Goal: Task Accomplishment & Management: Complete application form

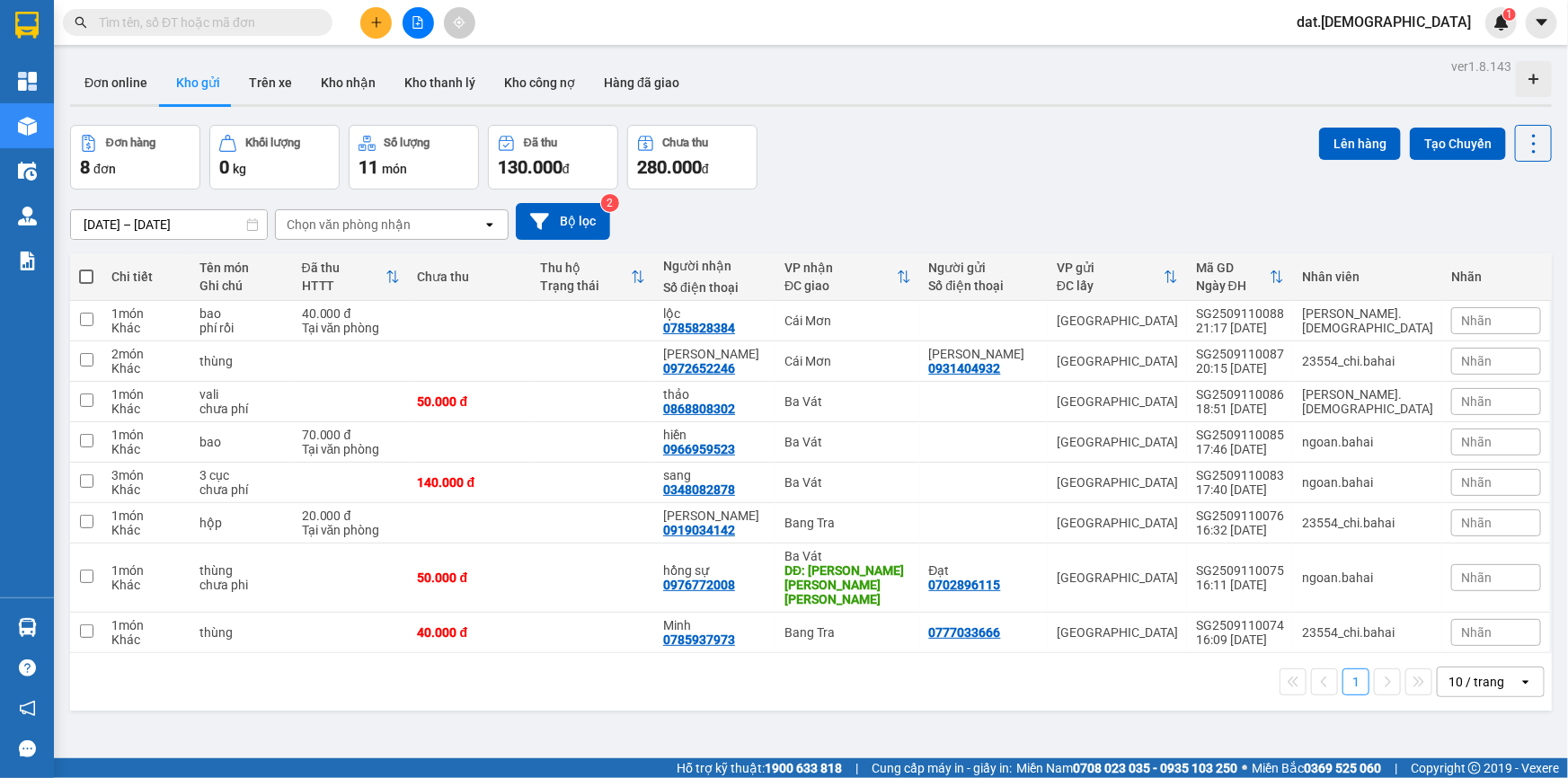
click at [1522, 680] on icon at bounding box center [1525, 682] width 7 height 4
click at [1465, 526] on span "20 / trang" at bounding box center [1468, 531] width 57 height 18
click at [493, 226] on icon "open" at bounding box center [489, 224] width 14 height 14
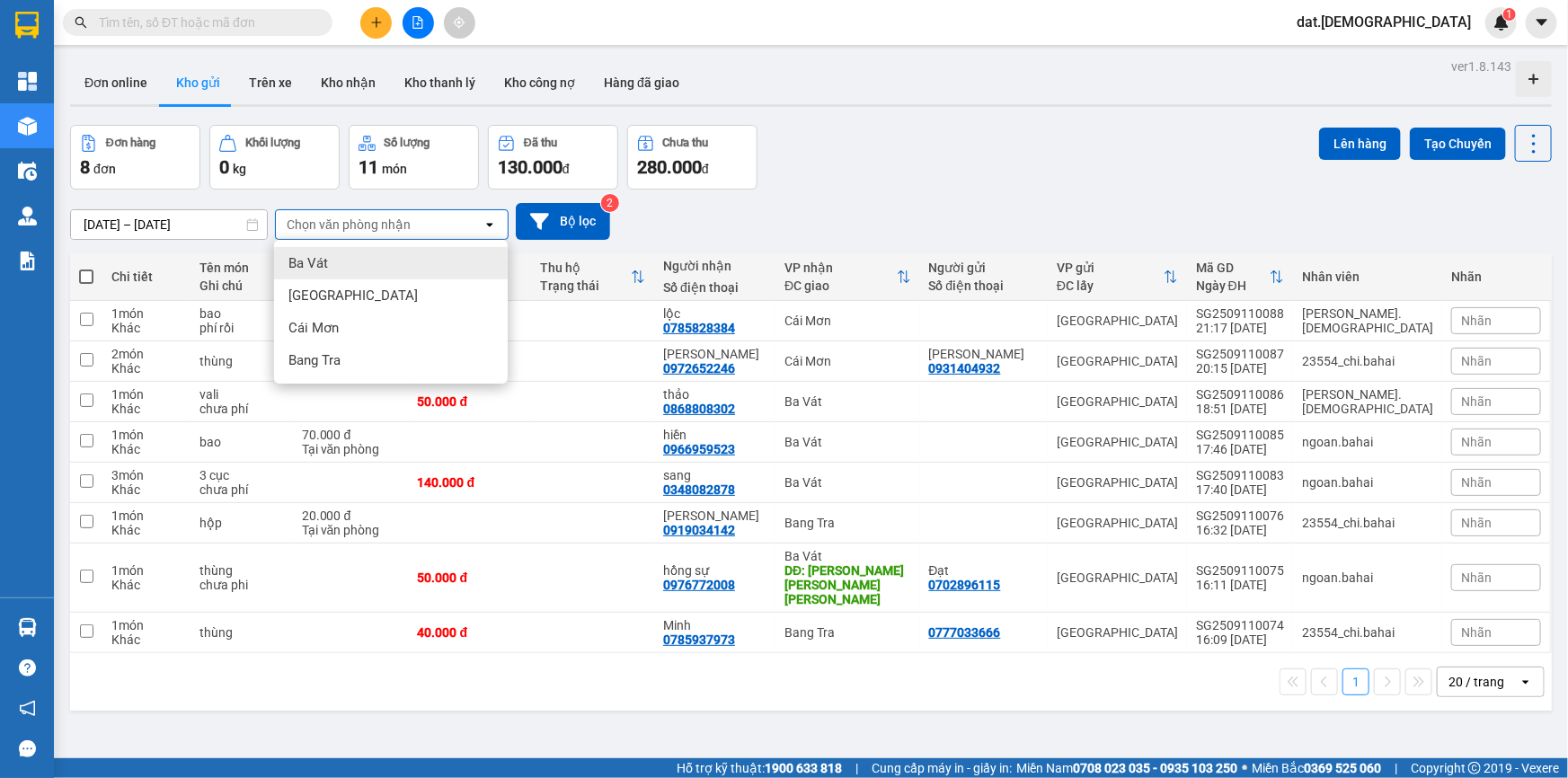
click at [360, 266] on div "Ba Vát" at bounding box center [390, 263] width 233 height 33
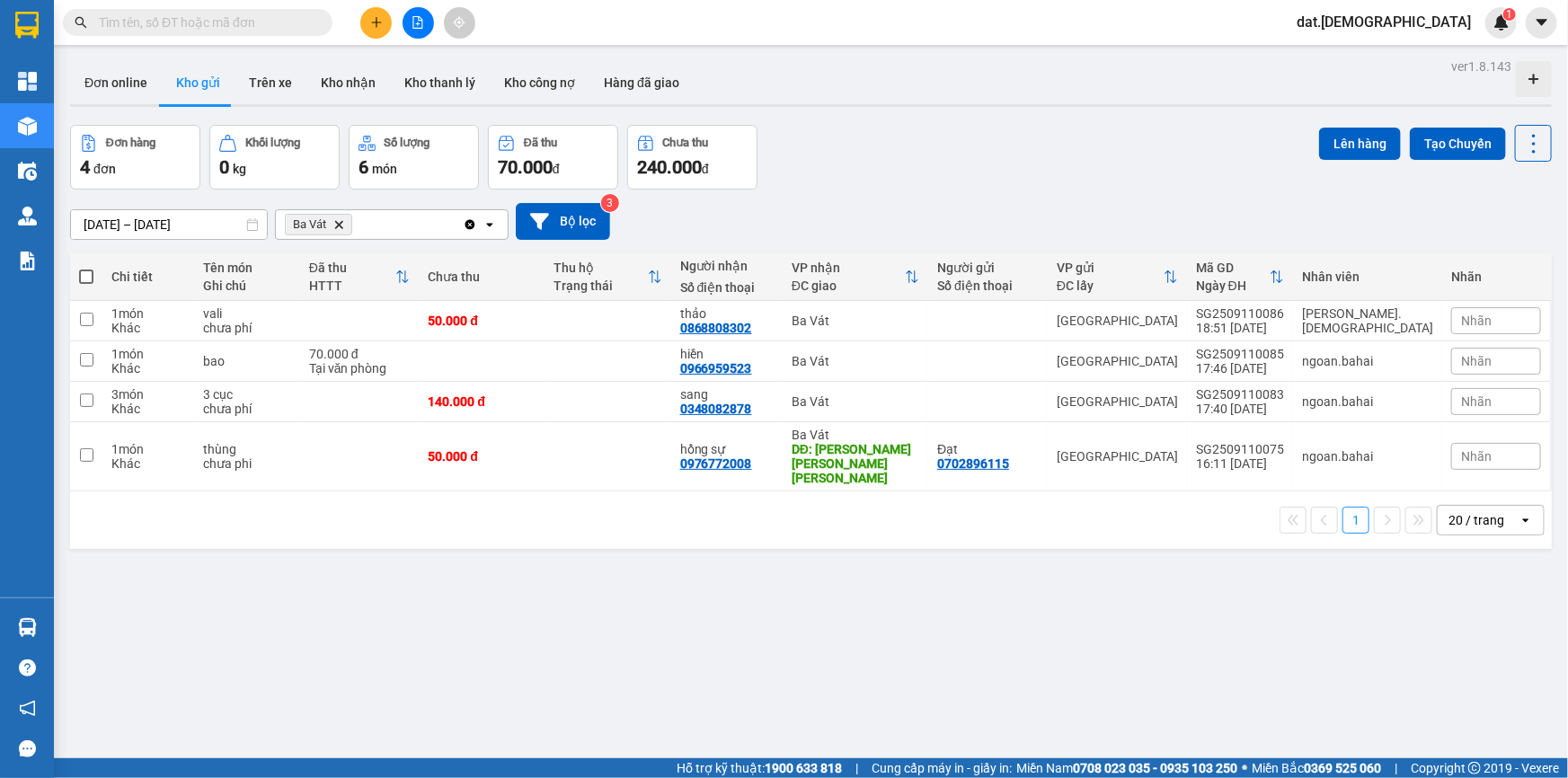
click at [492, 221] on icon "open" at bounding box center [489, 224] width 14 height 14
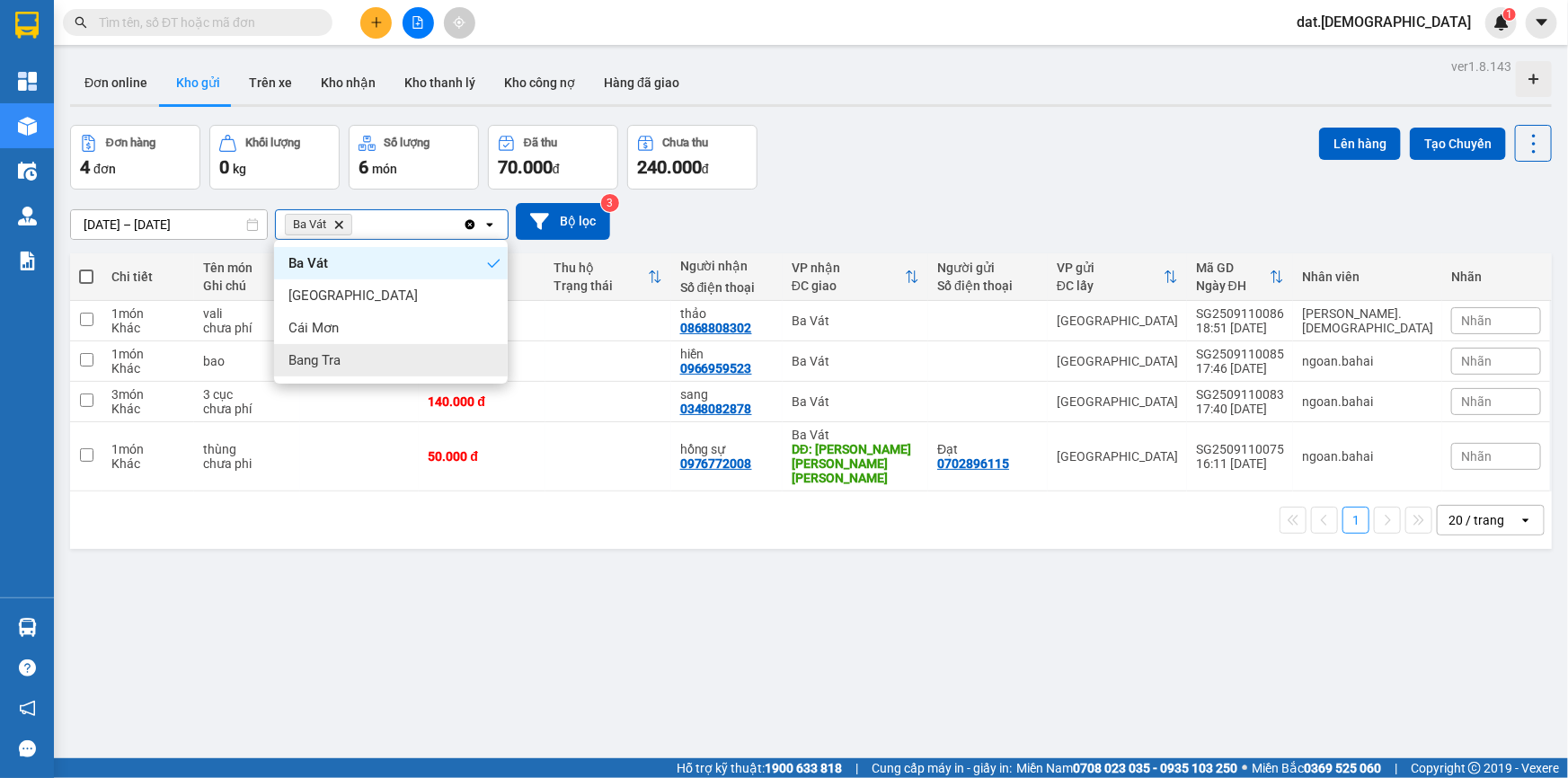
click at [306, 363] on span "Bang Tra" at bounding box center [315, 360] width 52 height 18
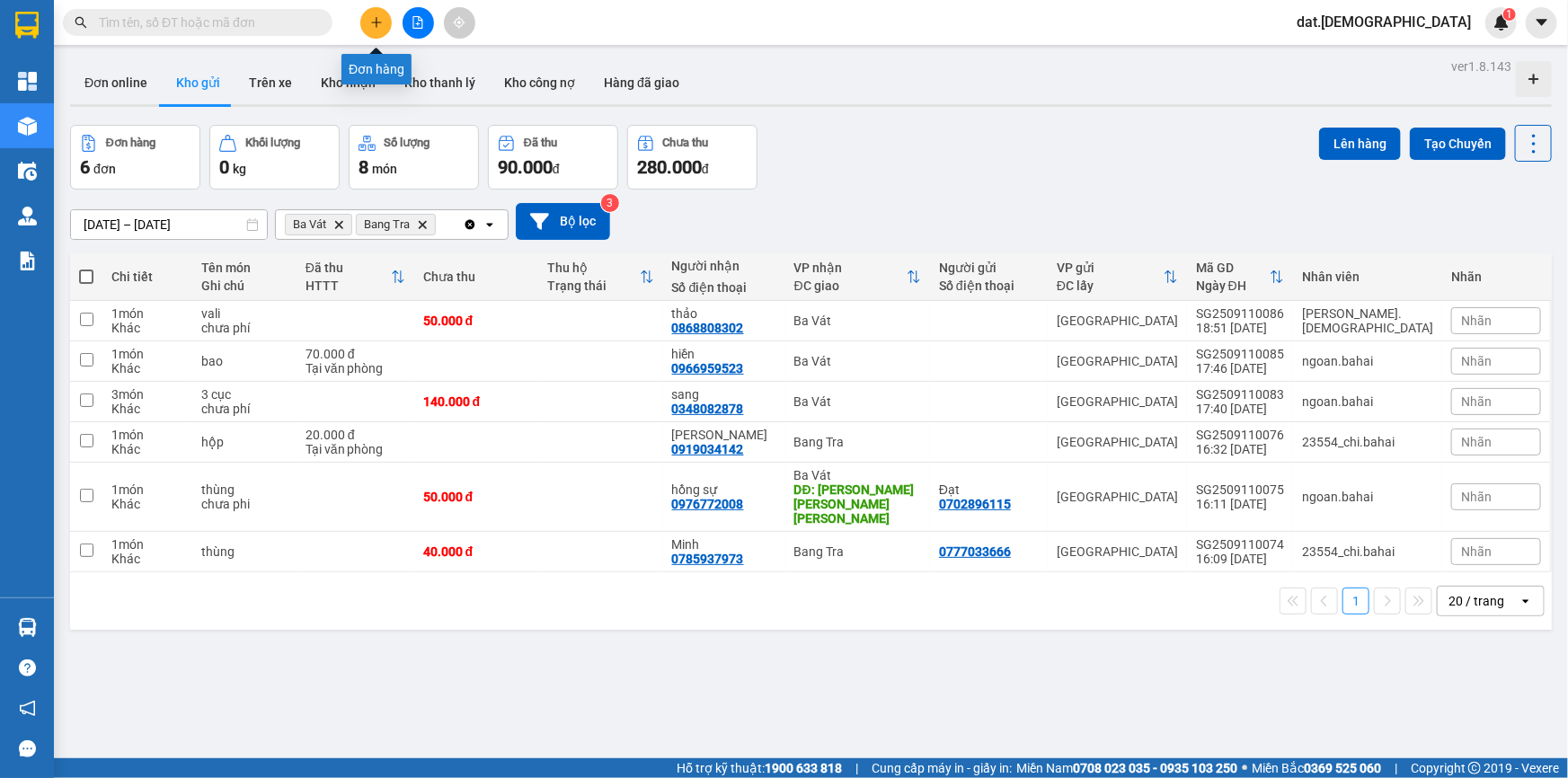
click at [385, 22] on button at bounding box center [376, 23] width 32 height 32
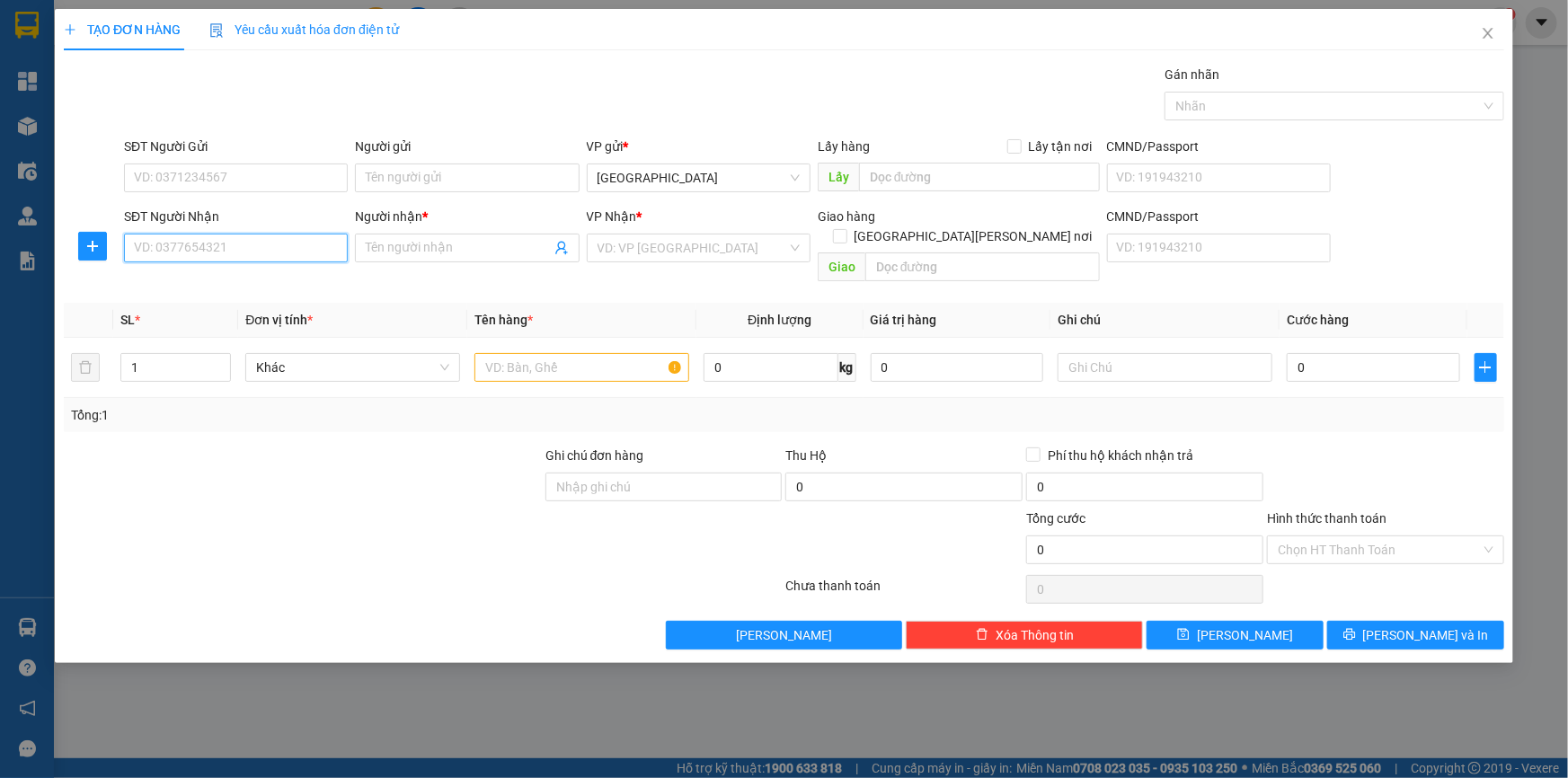
click at [180, 247] on input "SĐT Người Nhận" at bounding box center [236, 248] width 224 height 29
click at [246, 280] on div "0336155945 - Thầy Tịnh" at bounding box center [235, 283] width 202 height 20
type input "0336155945"
type input "[DEMOGRAPHIC_DATA]"
type input "0336155945"
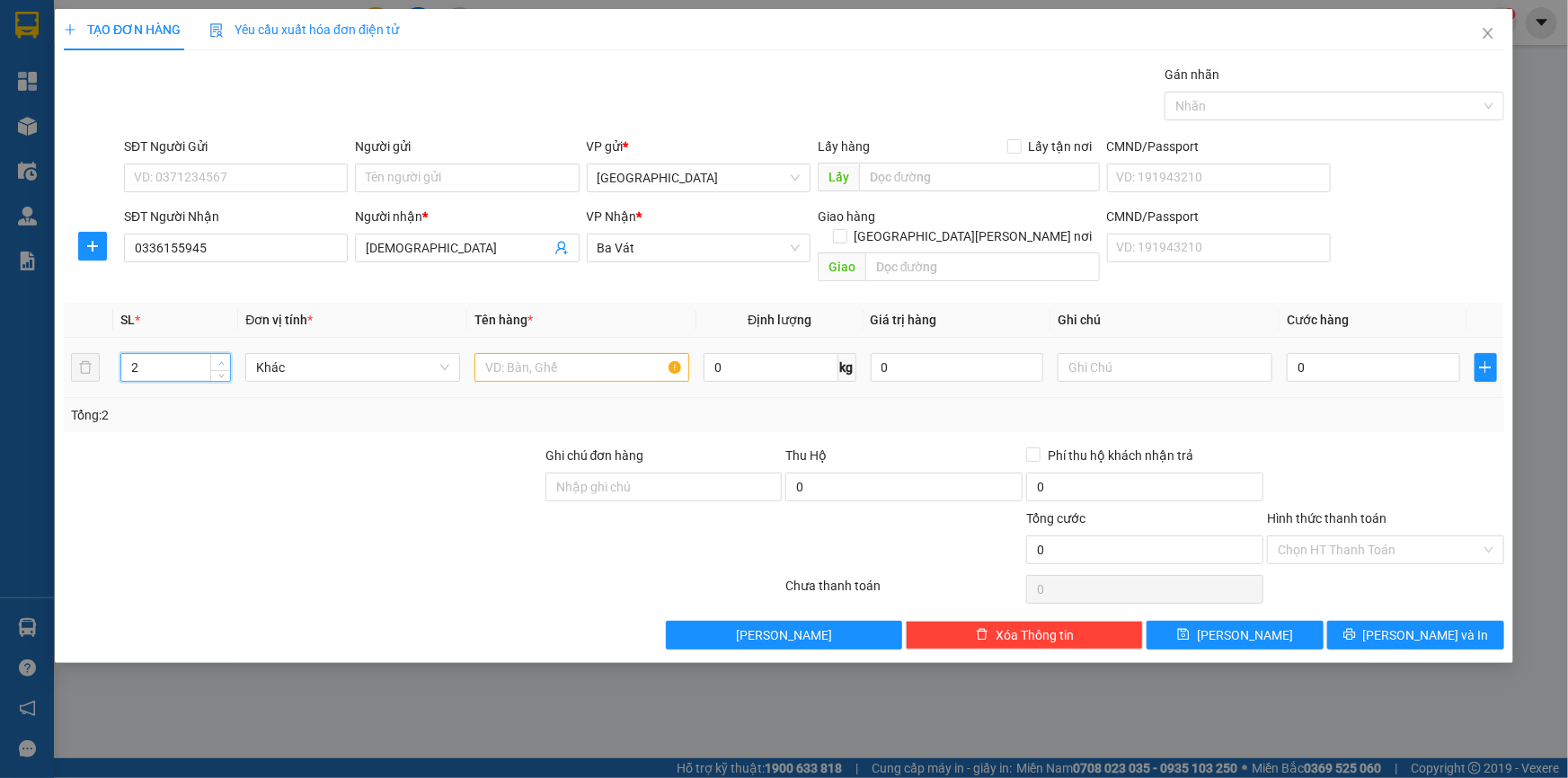
click at [218, 361] on icon "up" at bounding box center [221, 364] width 7 height 7
type input "6"
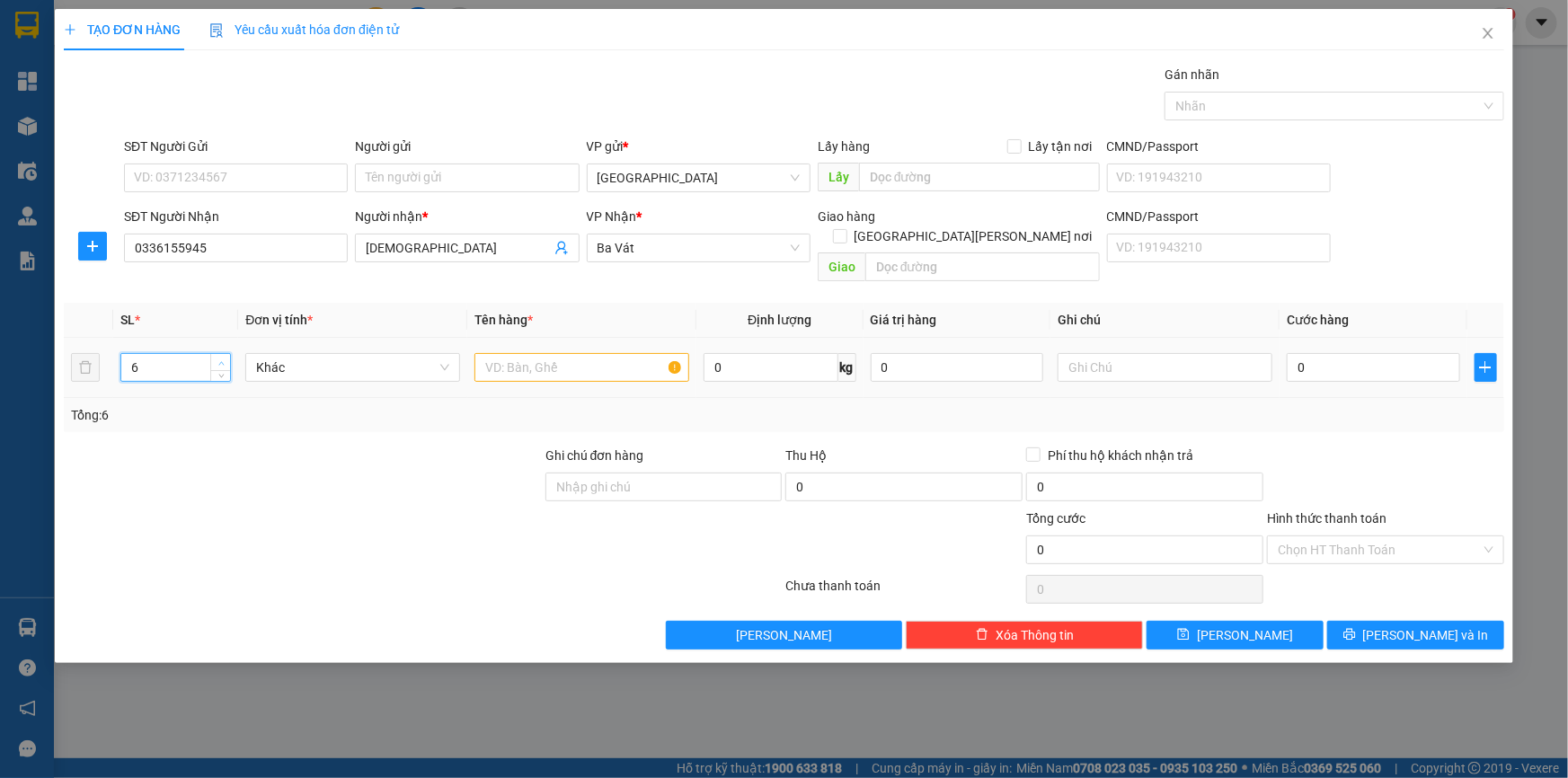
click at [218, 361] on icon "up" at bounding box center [221, 364] width 7 height 7
click at [292, 354] on span "Khác" at bounding box center [353, 367] width 193 height 27
type input "THÙNG"
click at [524, 353] on input "text" at bounding box center [582, 367] width 214 height 29
type input "thùng"
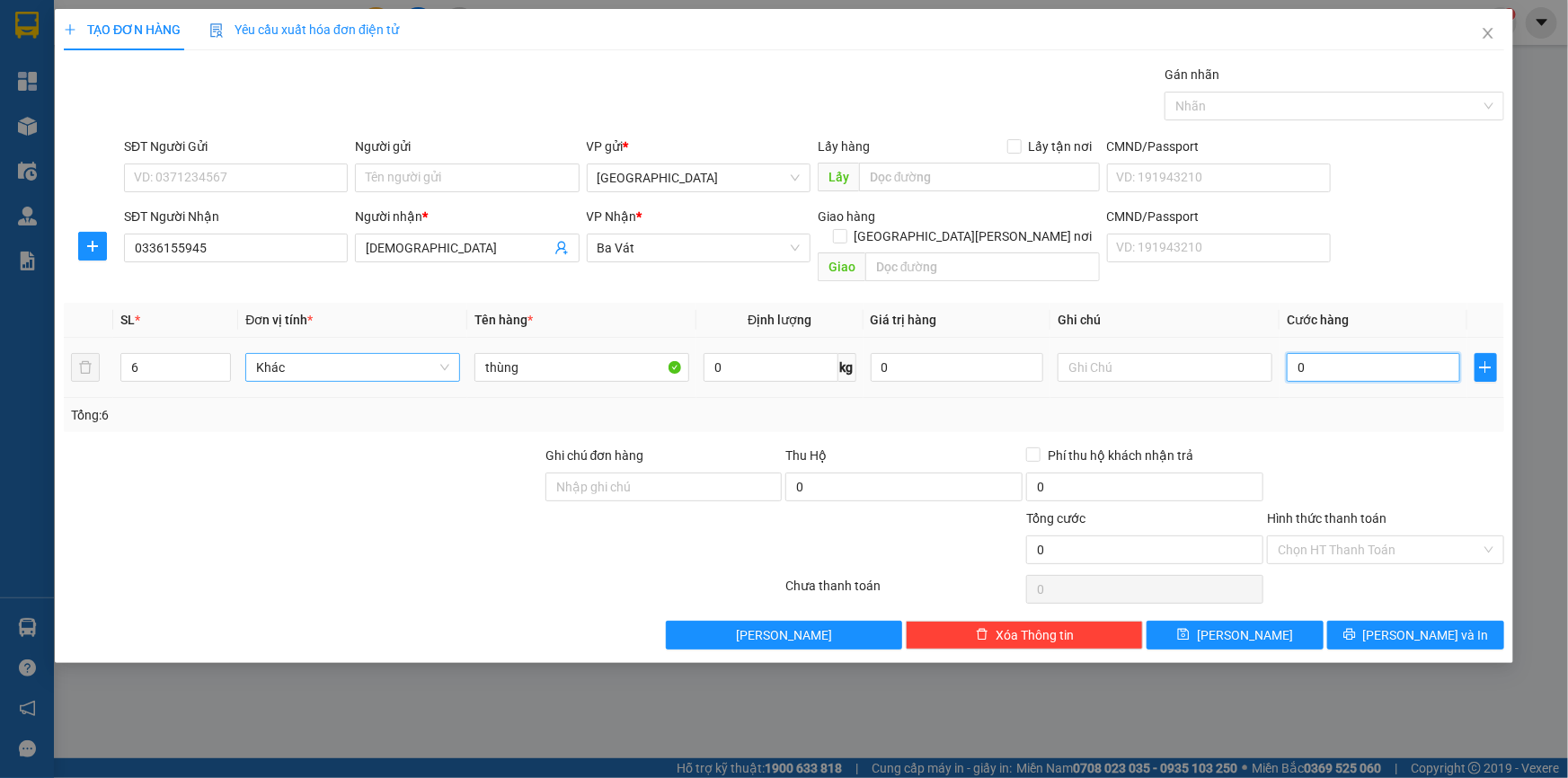
click at [1339, 353] on input "0" at bounding box center [1373, 367] width 173 height 29
type input "3"
type input "32"
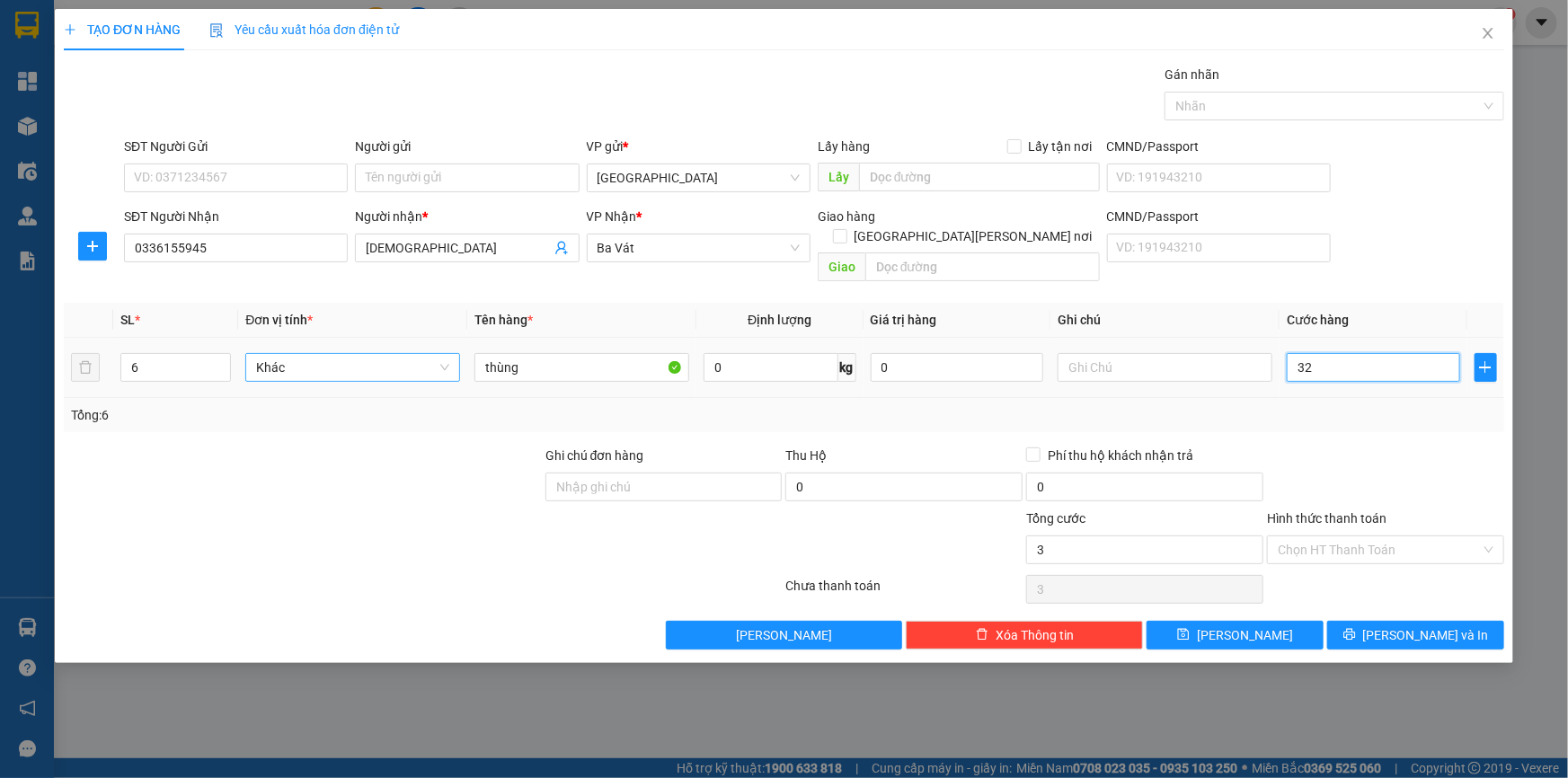
type input "32"
type input "320"
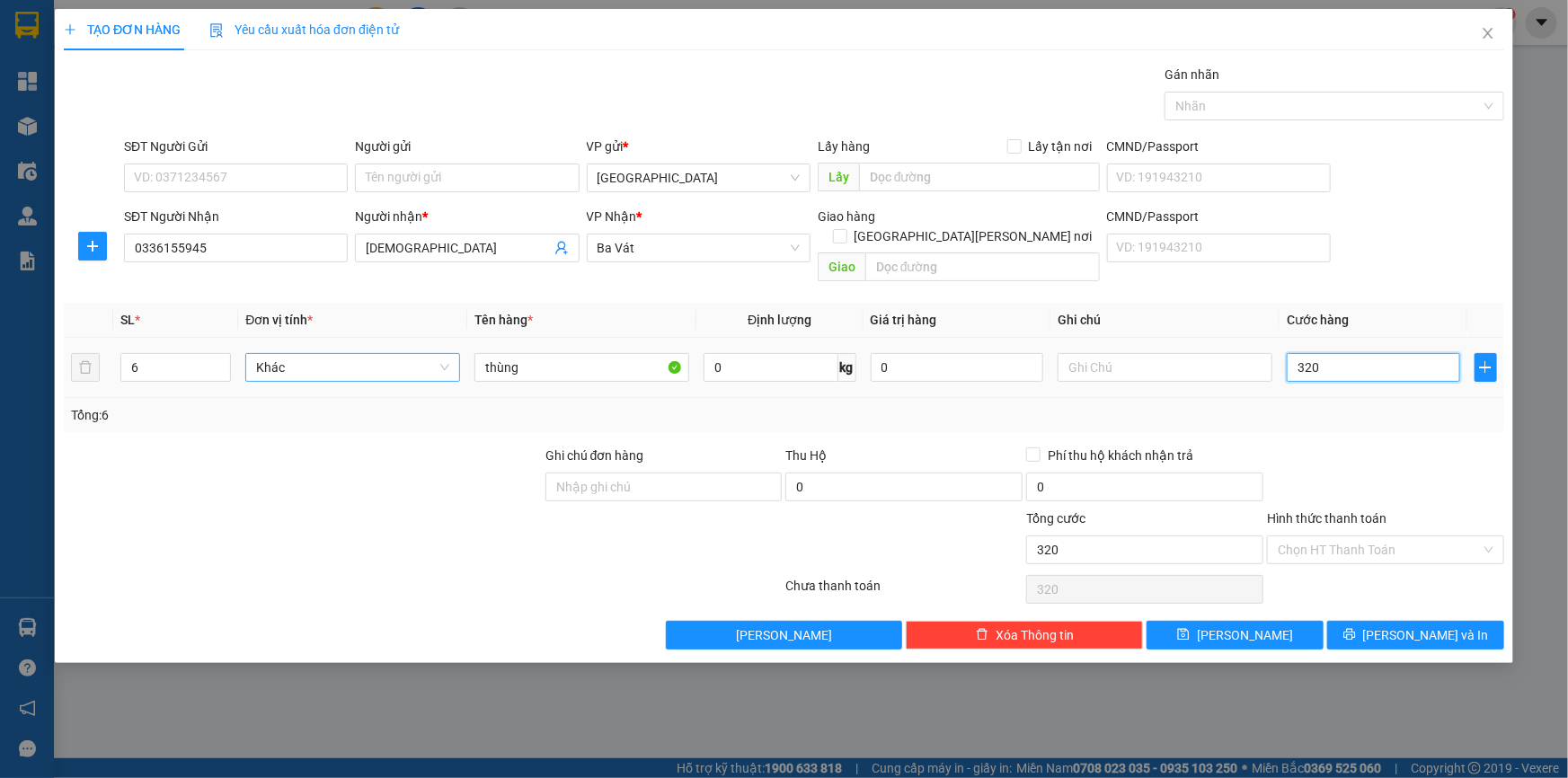
type input "3.200"
type input "32.000"
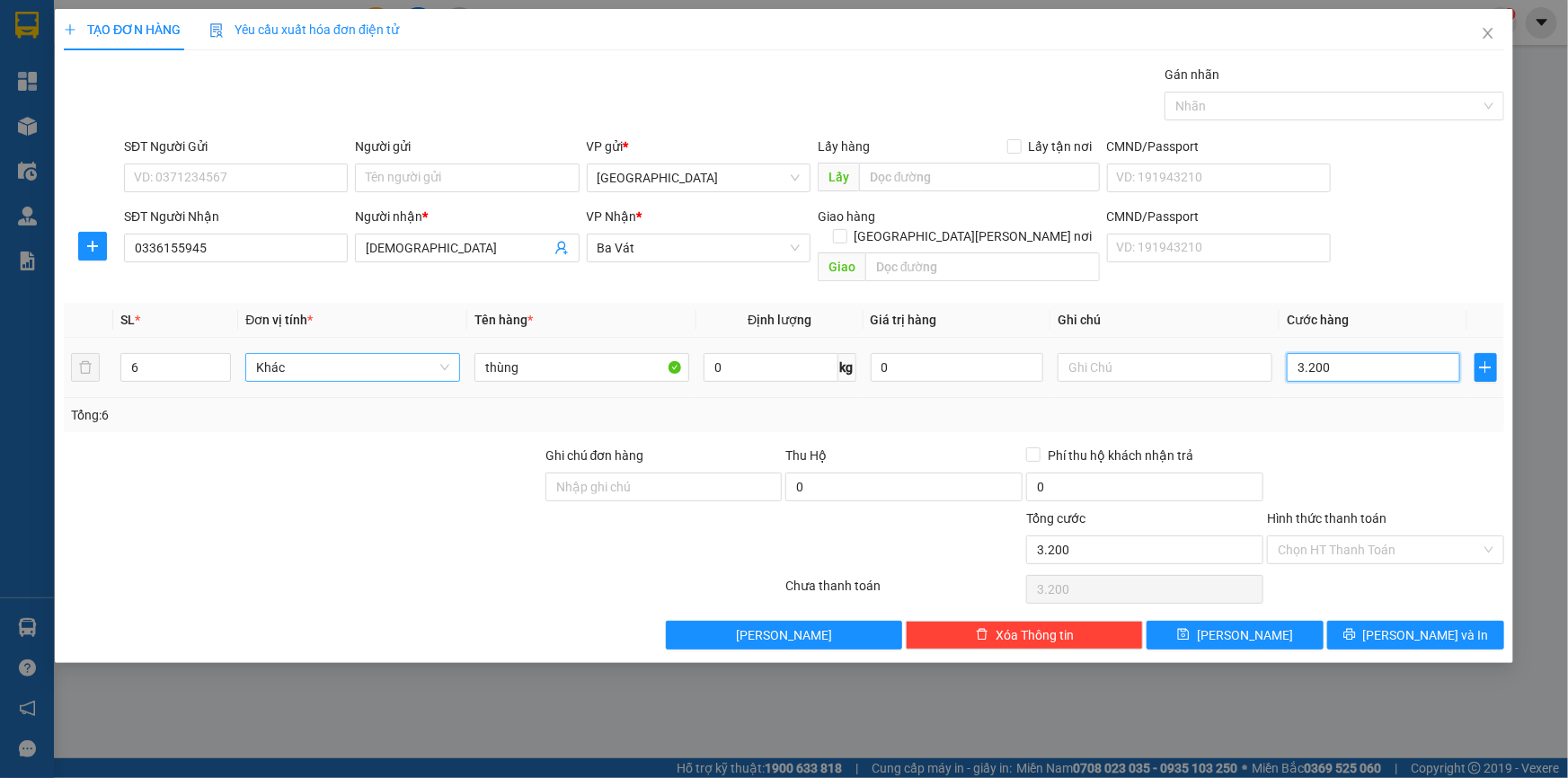
type input "32.000"
type input "320.000"
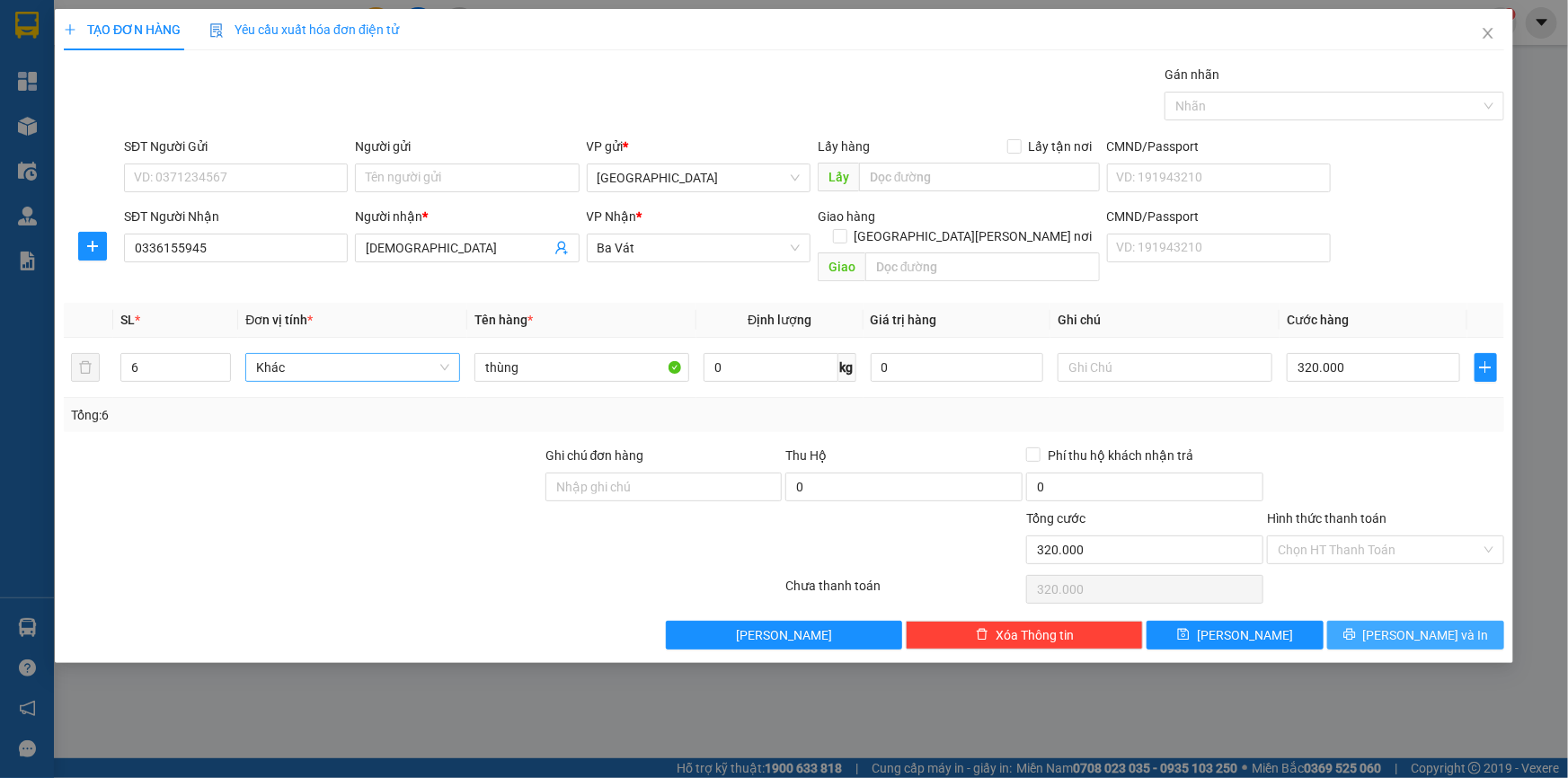
click at [1399, 621] on button "[PERSON_NAME] và In" at bounding box center [1415, 635] width 177 height 29
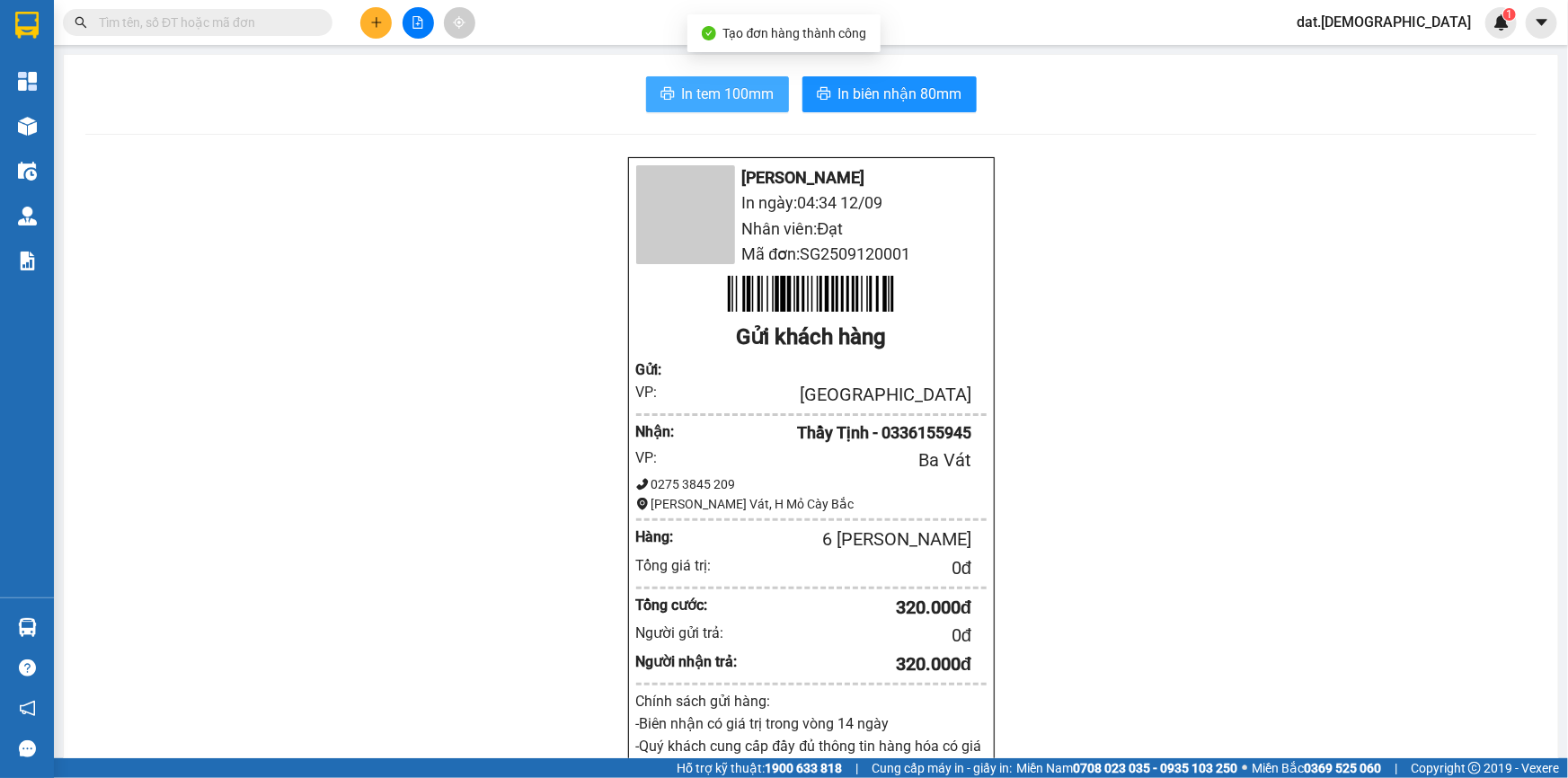
click at [690, 95] on span "In tem 100mm" at bounding box center [728, 93] width 93 height 22
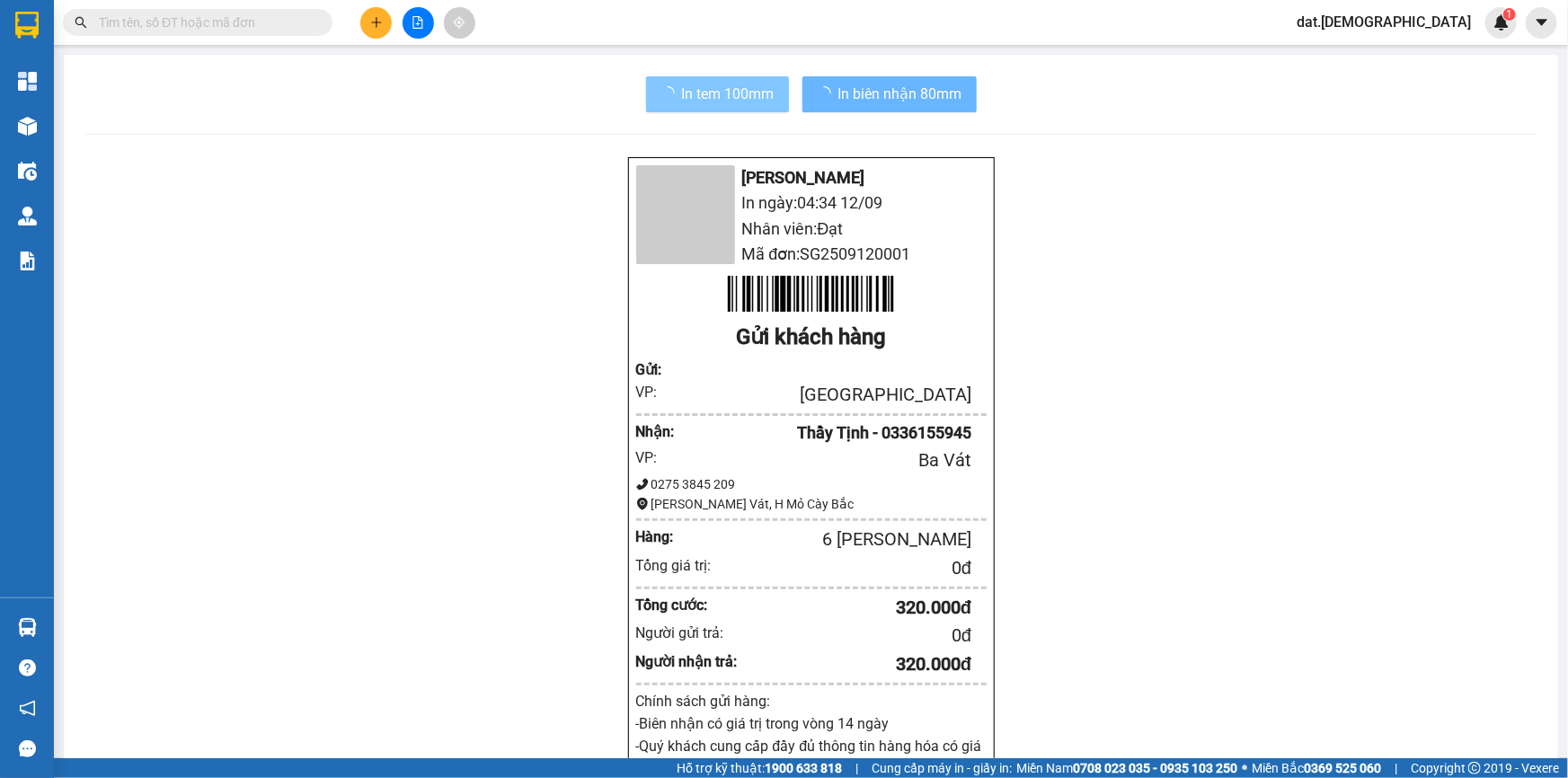
click at [693, 86] on span "In tem 100mm" at bounding box center [728, 93] width 93 height 22
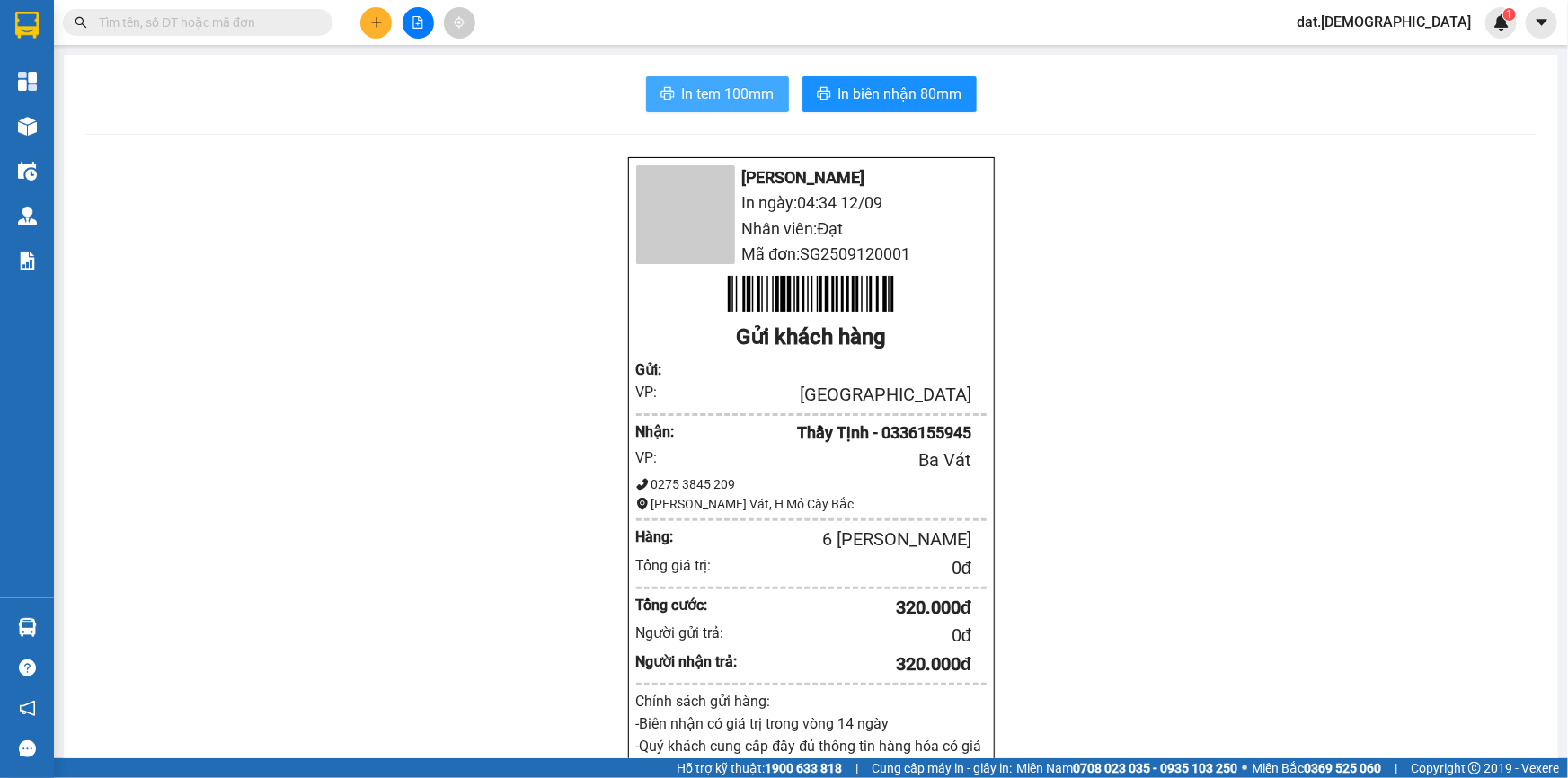
click at [646, 77] on button "In tem 100mm" at bounding box center [717, 95] width 143 height 36
click at [696, 85] on span "In tem 100mm" at bounding box center [728, 93] width 93 height 22
click at [701, 85] on span "In tem 100mm" at bounding box center [728, 93] width 93 height 22
click at [704, 85] on span "In tem 100mm" at bounding box center [728, 93] width 93 height 22
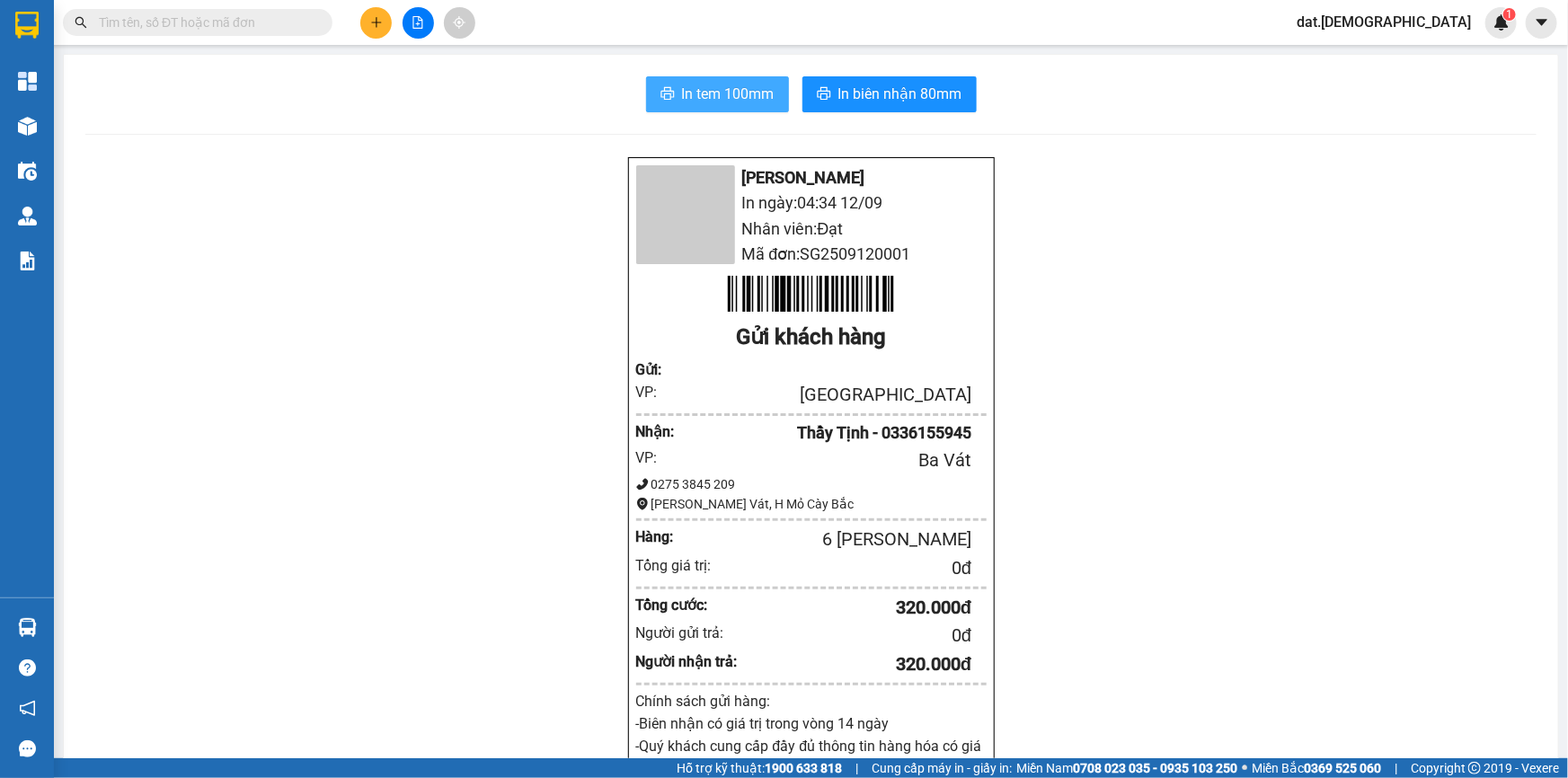
click at [706, 86] on span "In tem 100mm" at bounding box center [728, 93] width 93 height 22
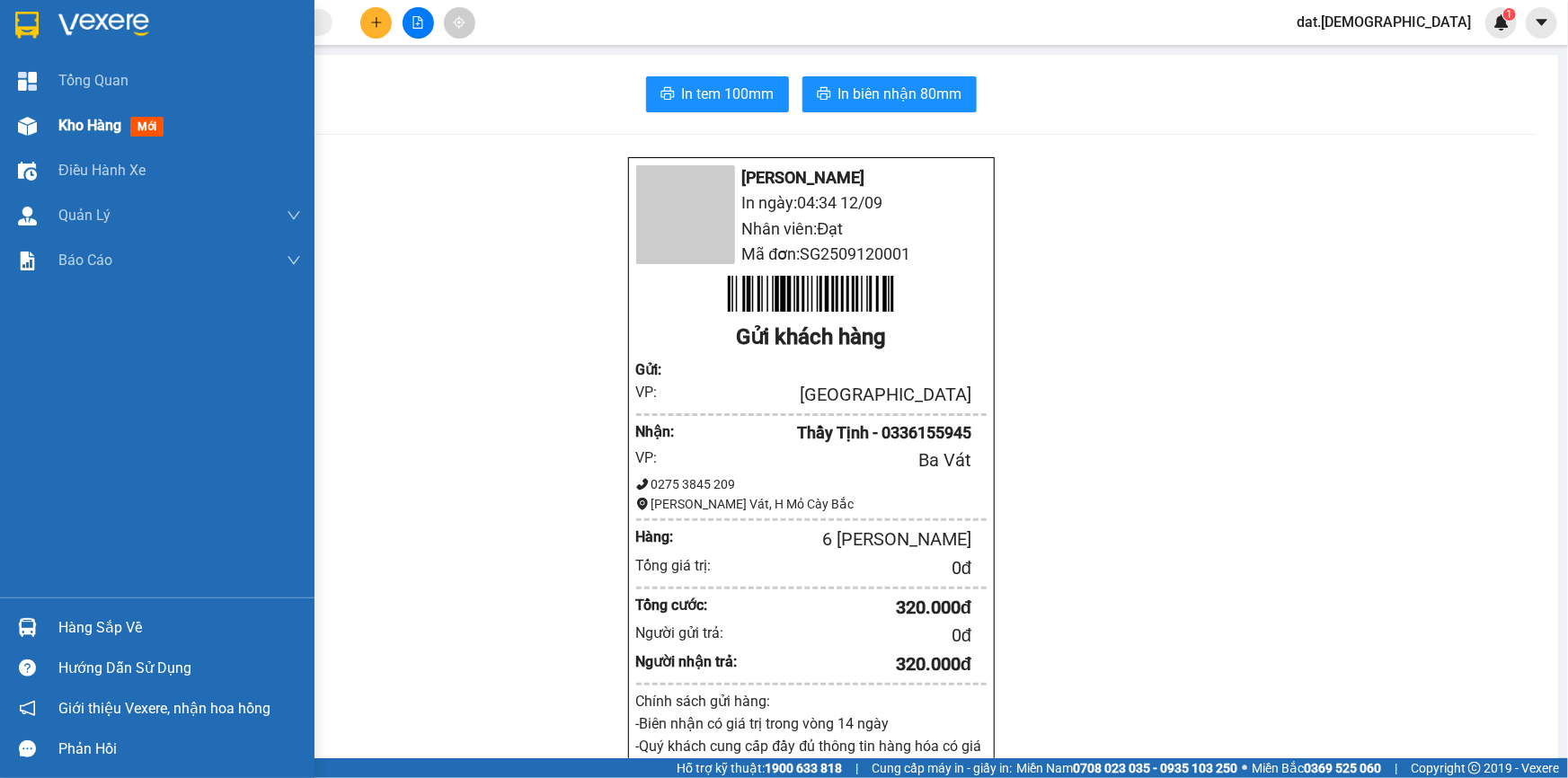
click at [147, 122] on span "mới" at bounding box center [146, 126] width 33 height 20
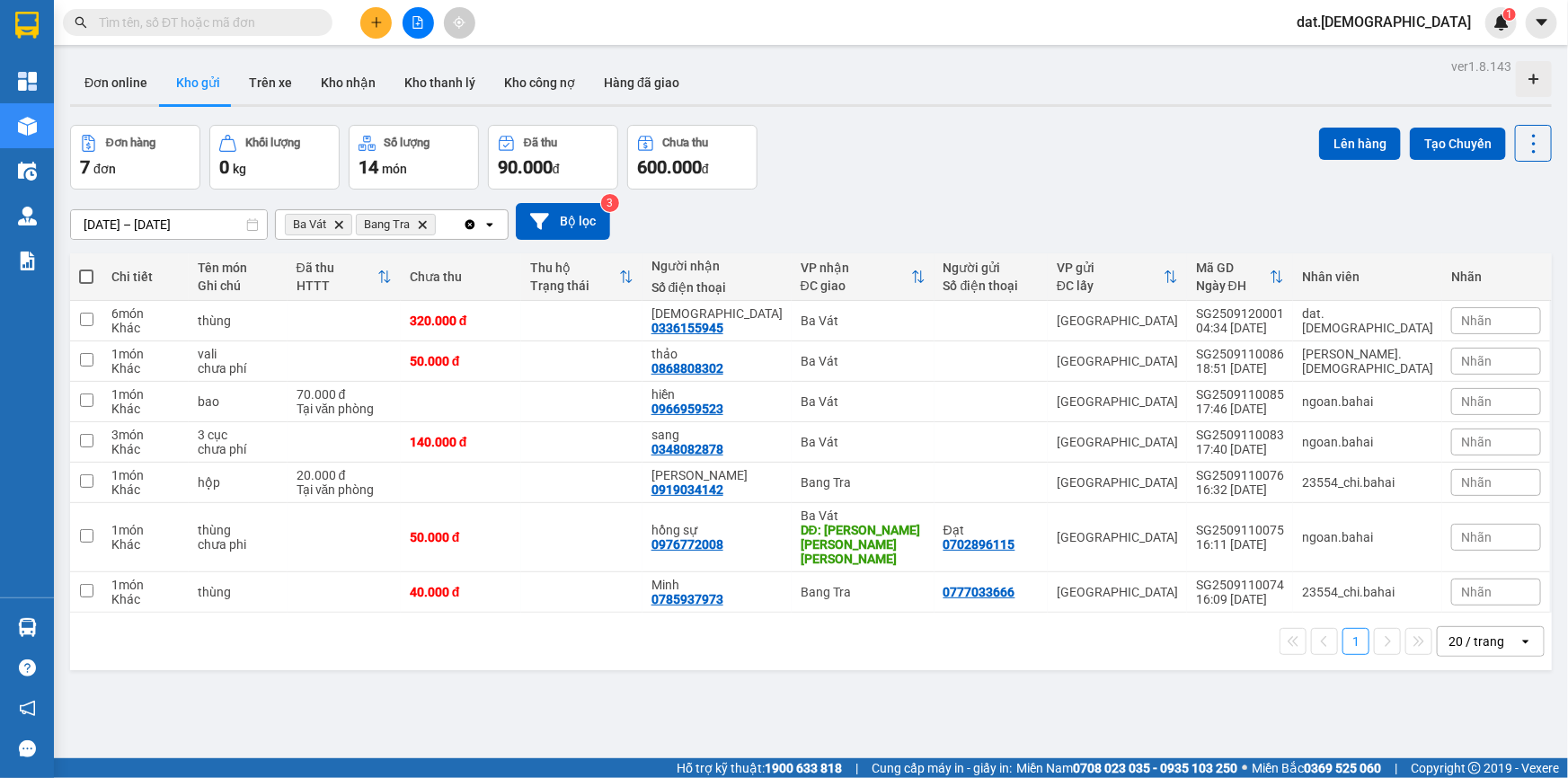
click at [80, 274] on span at bounding box center [86, 277] width 14 height 14
click at [86, 268] on input "checkbox" at bounding box center [86, 268] width 0 height 0
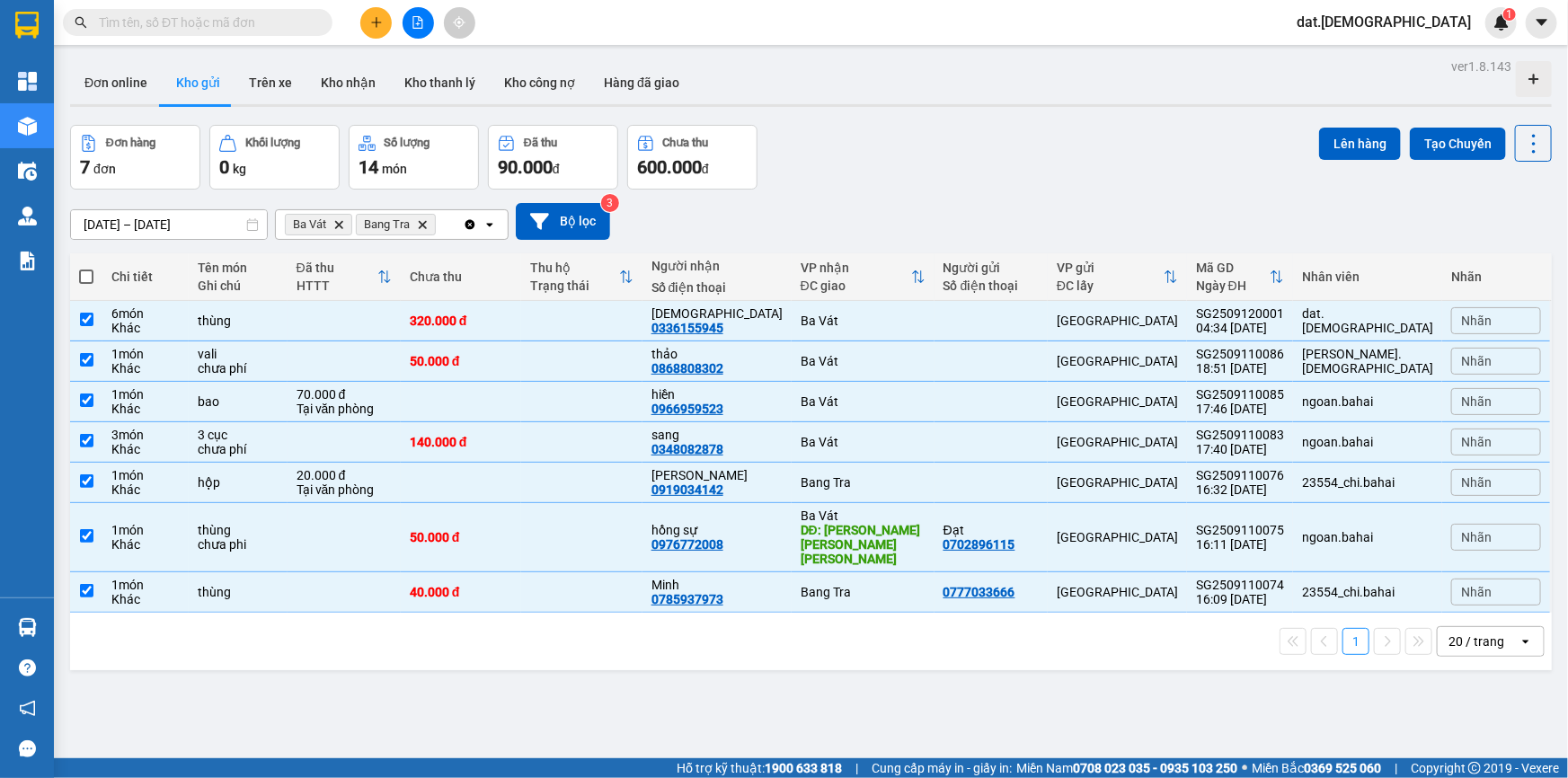
checkbox input "true"
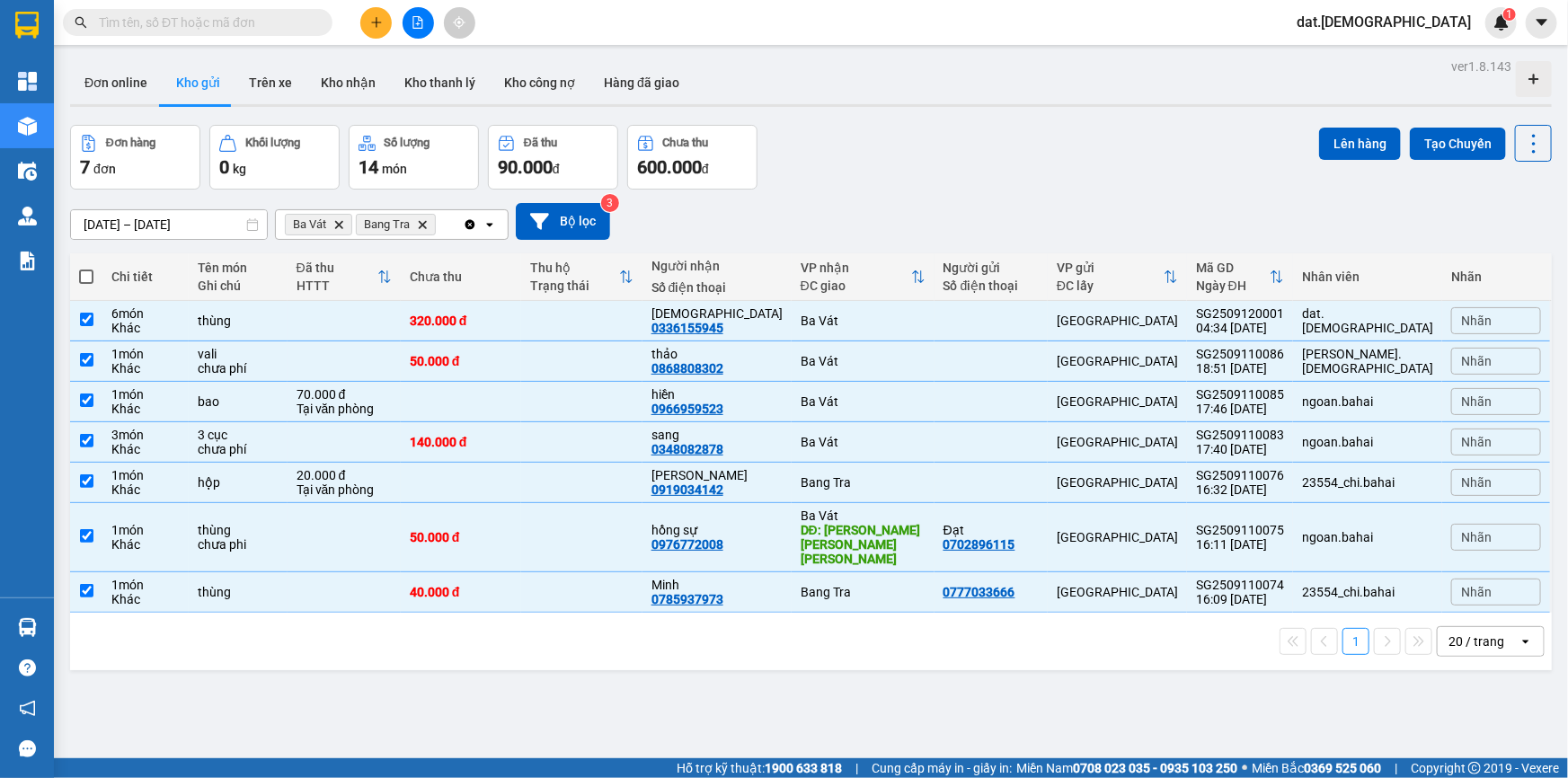
checkbox input "true"
click at [157, 321] on div "Khác" at bounding box center [144, 327] width 68 height 14
checkbox input "false"
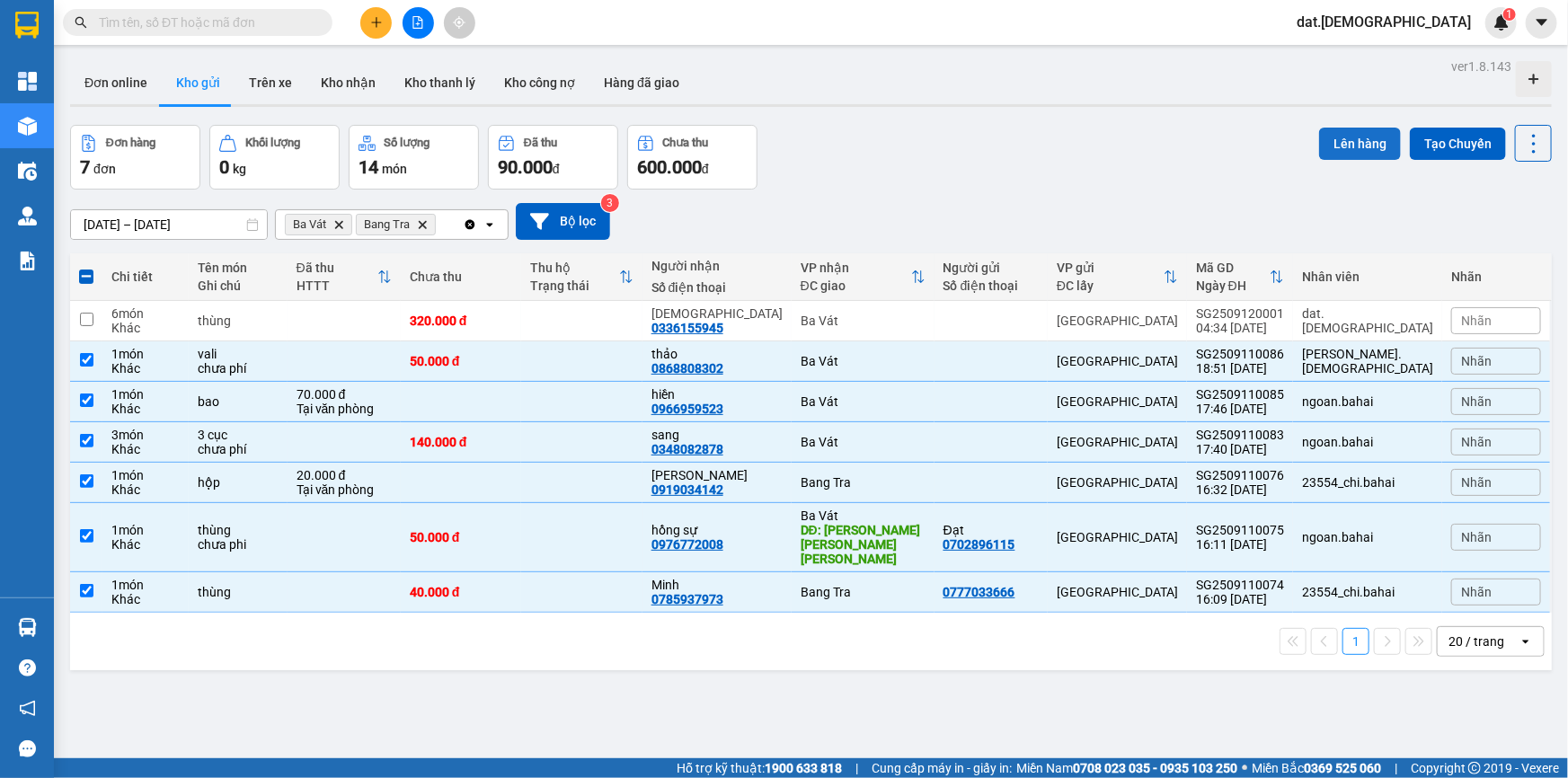
click at [1364, 138] on button "Lên hàng" at bounding box center [1359, 144] width 81 height 33
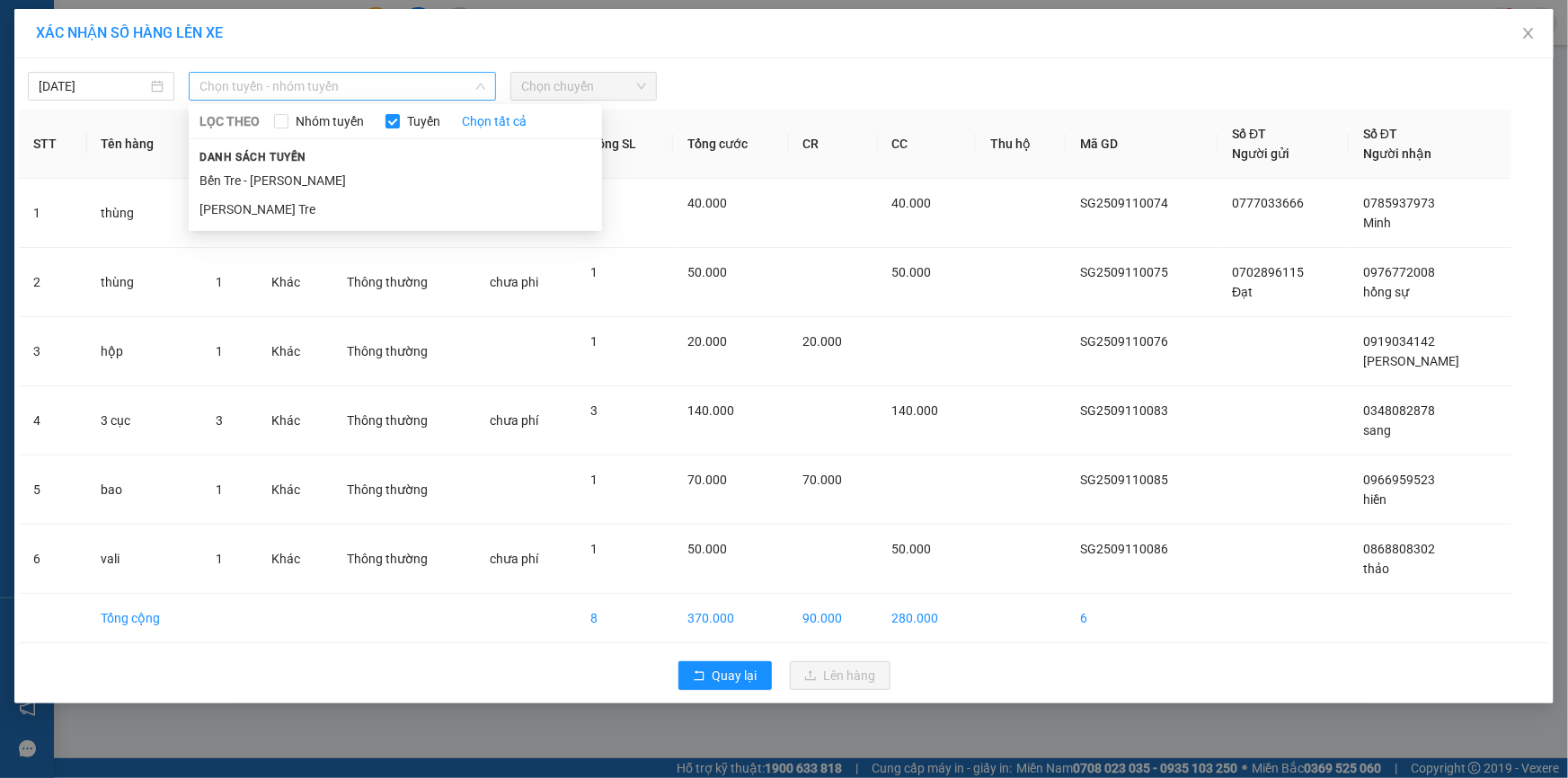
click at [439, 90] on span "Chọn tuyến - nhóm tuyến" at bounding box center [342, 86] width 286 height 27
click at [323, 204] on li "[PERSON_NAME] Tre" at bounding box center [395, 210] width 413 height 29
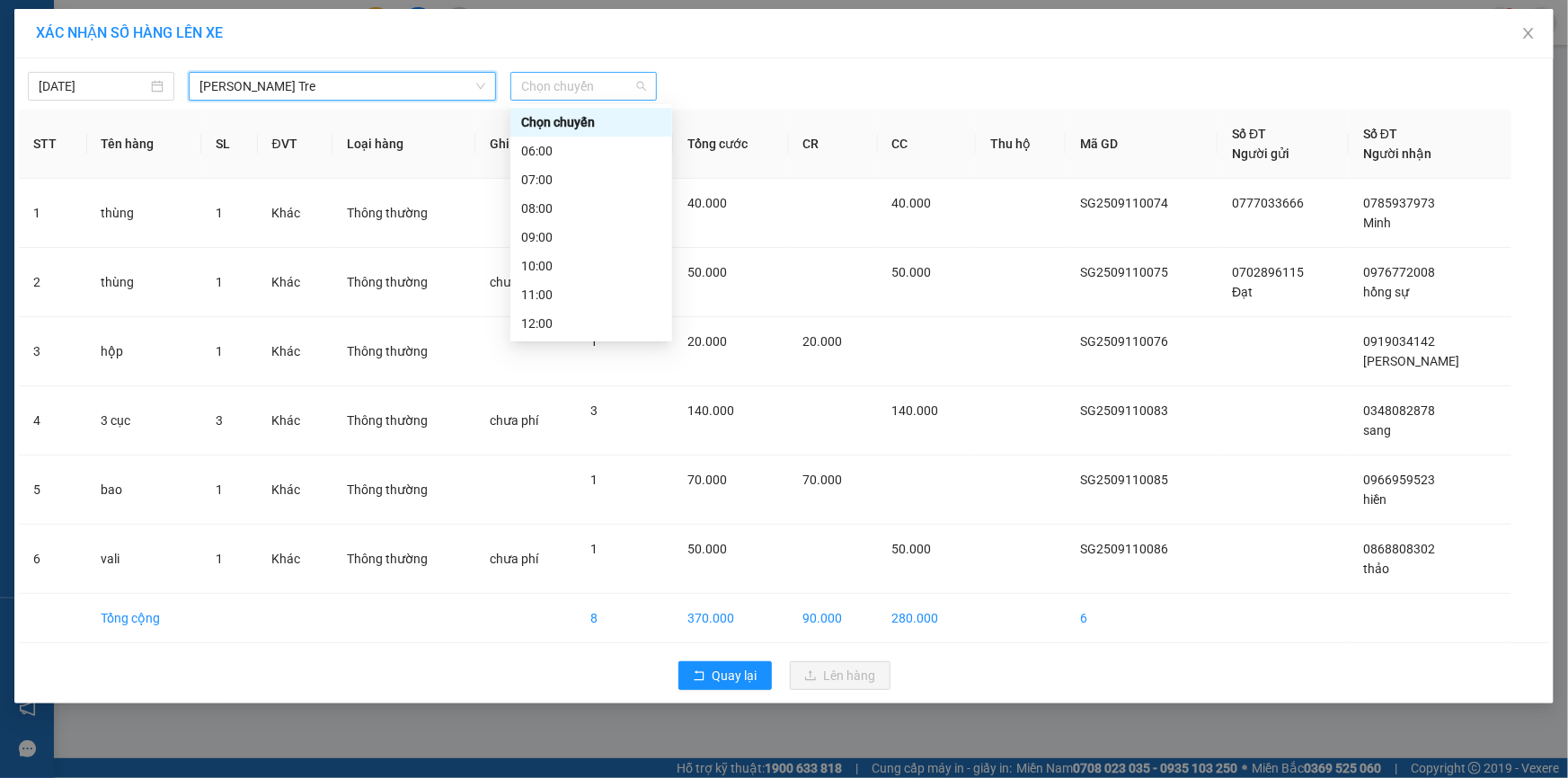
click at [580, 89] on span "Chọn chuyến" at bounding box center [584, 86] width 125 height 27
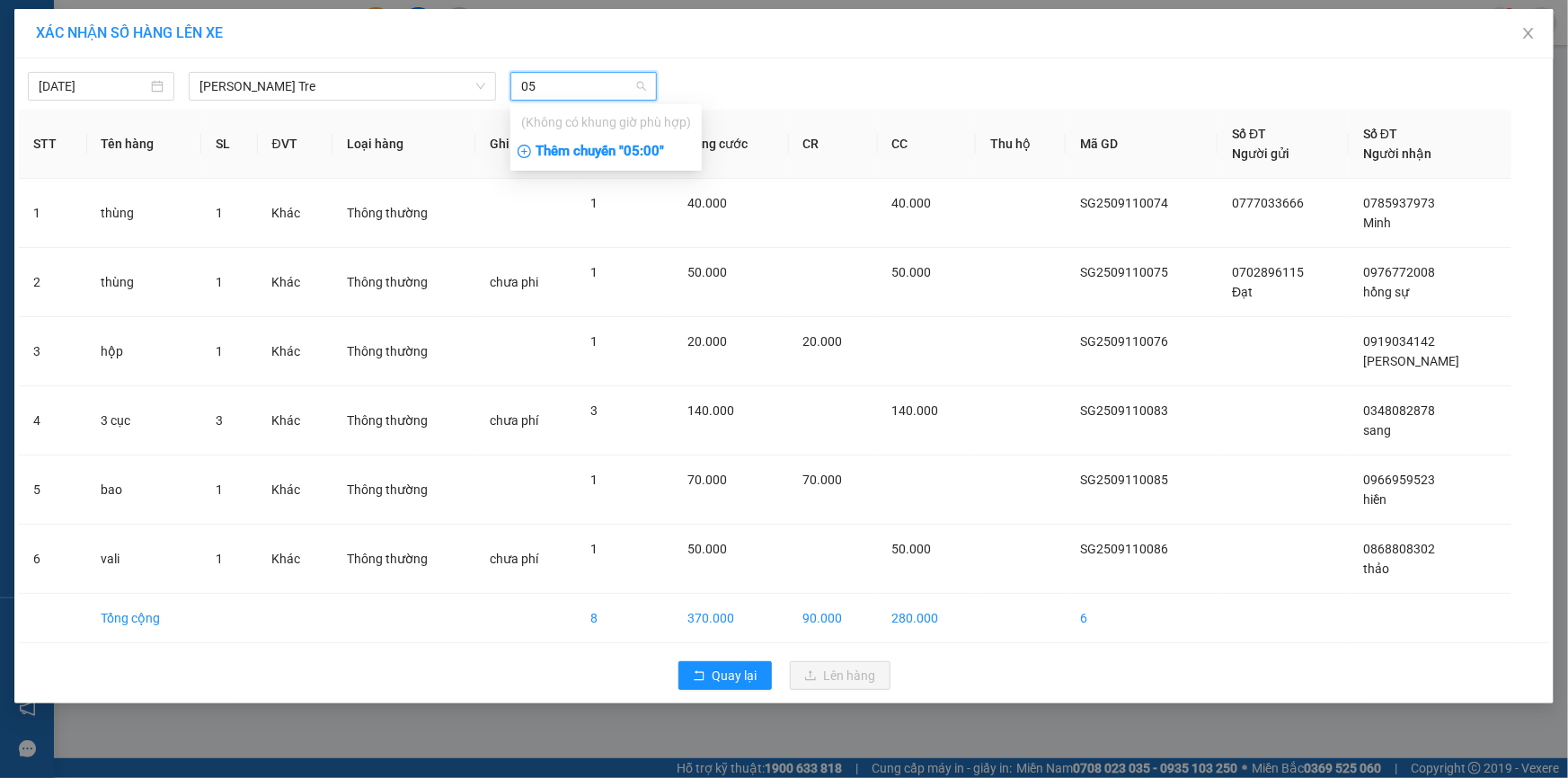
type input "05"
click at [642, 148] on div "Thêm chuyến " 05:00 "" at bounding box center [607, 152] width 191 height 31
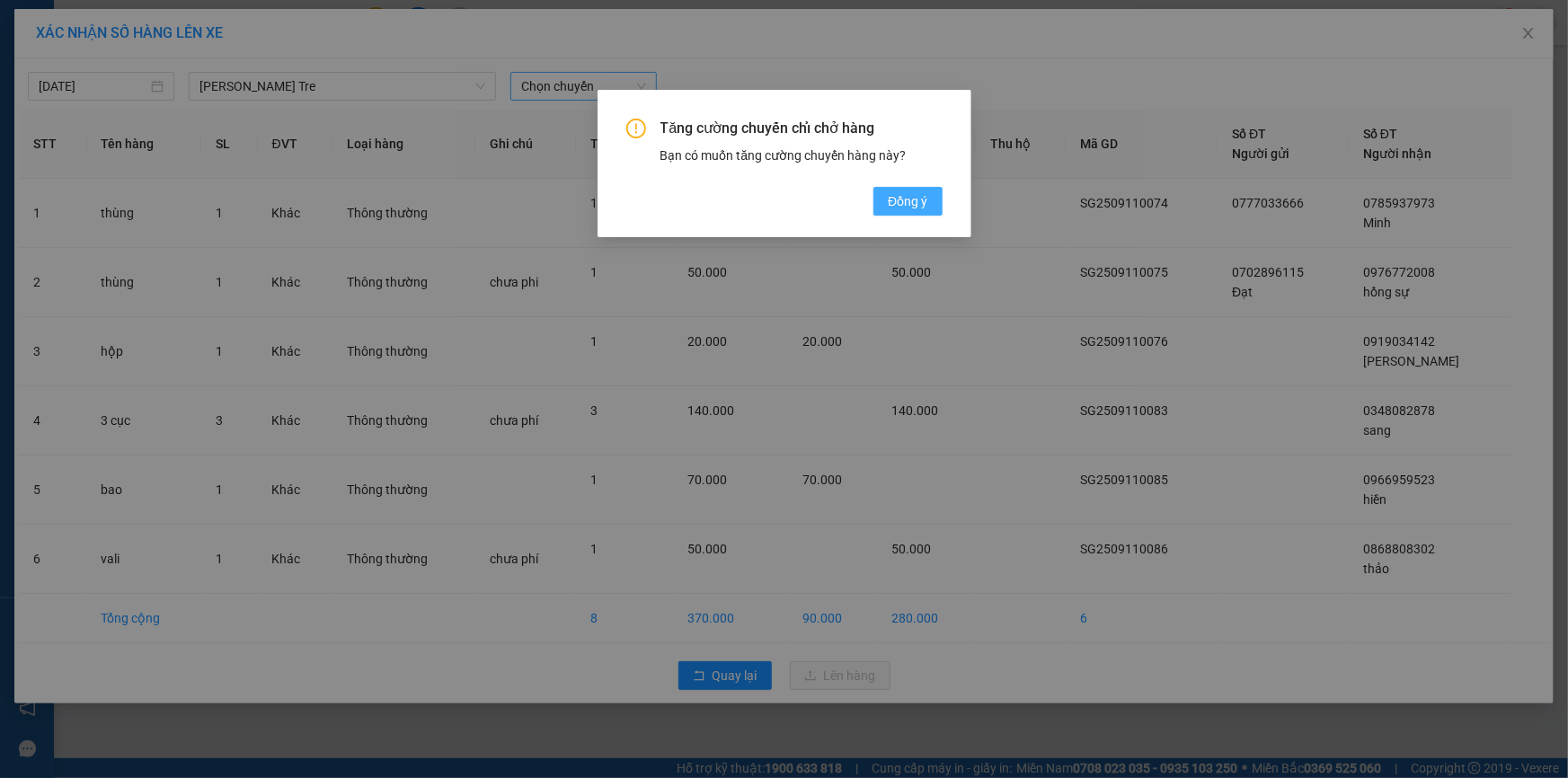
click at [899, 202] on span "Đồng ý" at bounding box center [907, 201] width 39 height 20
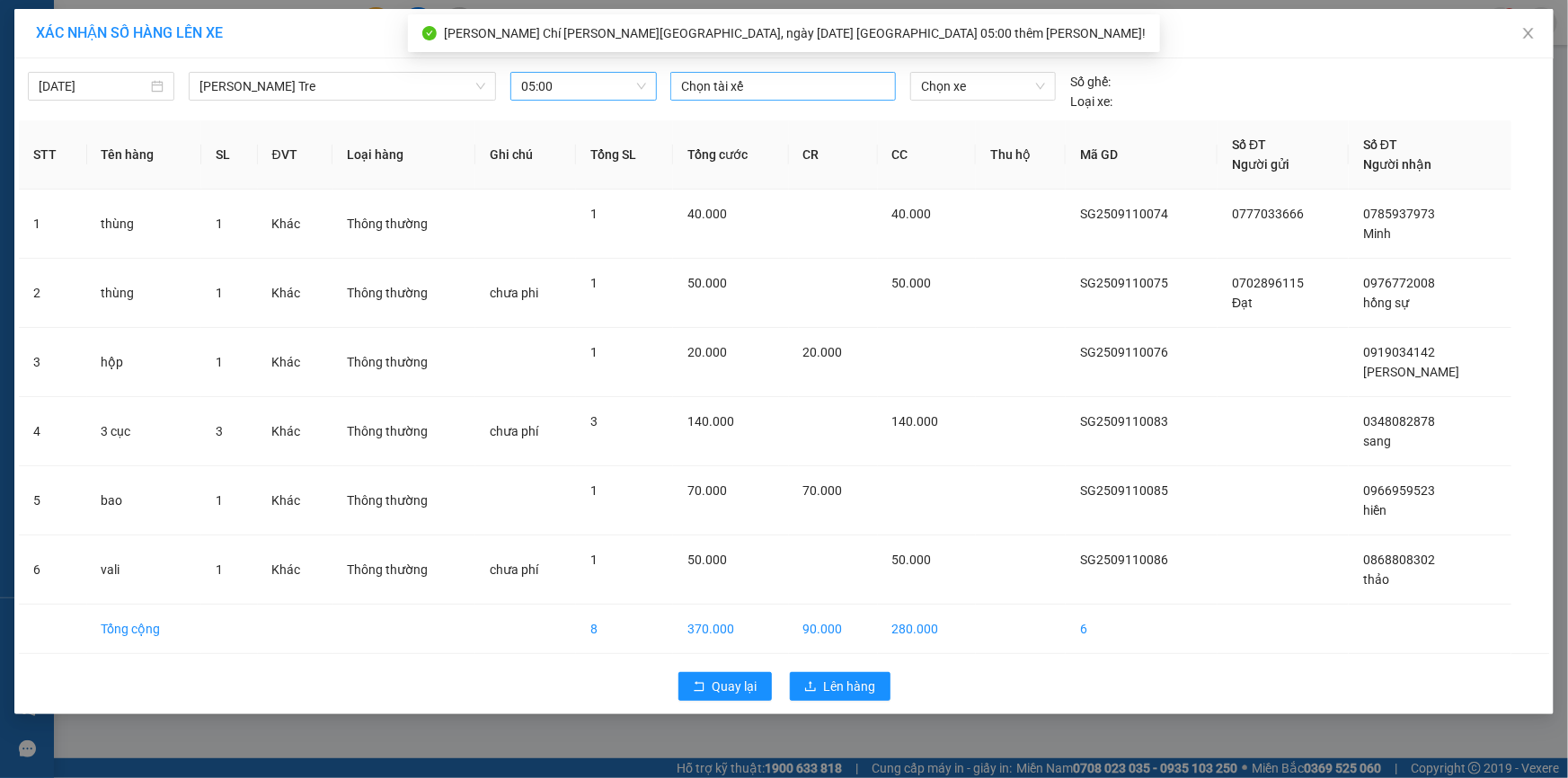
click at [733, 78] on div at bounding box center [783, 86] width 216 height 22
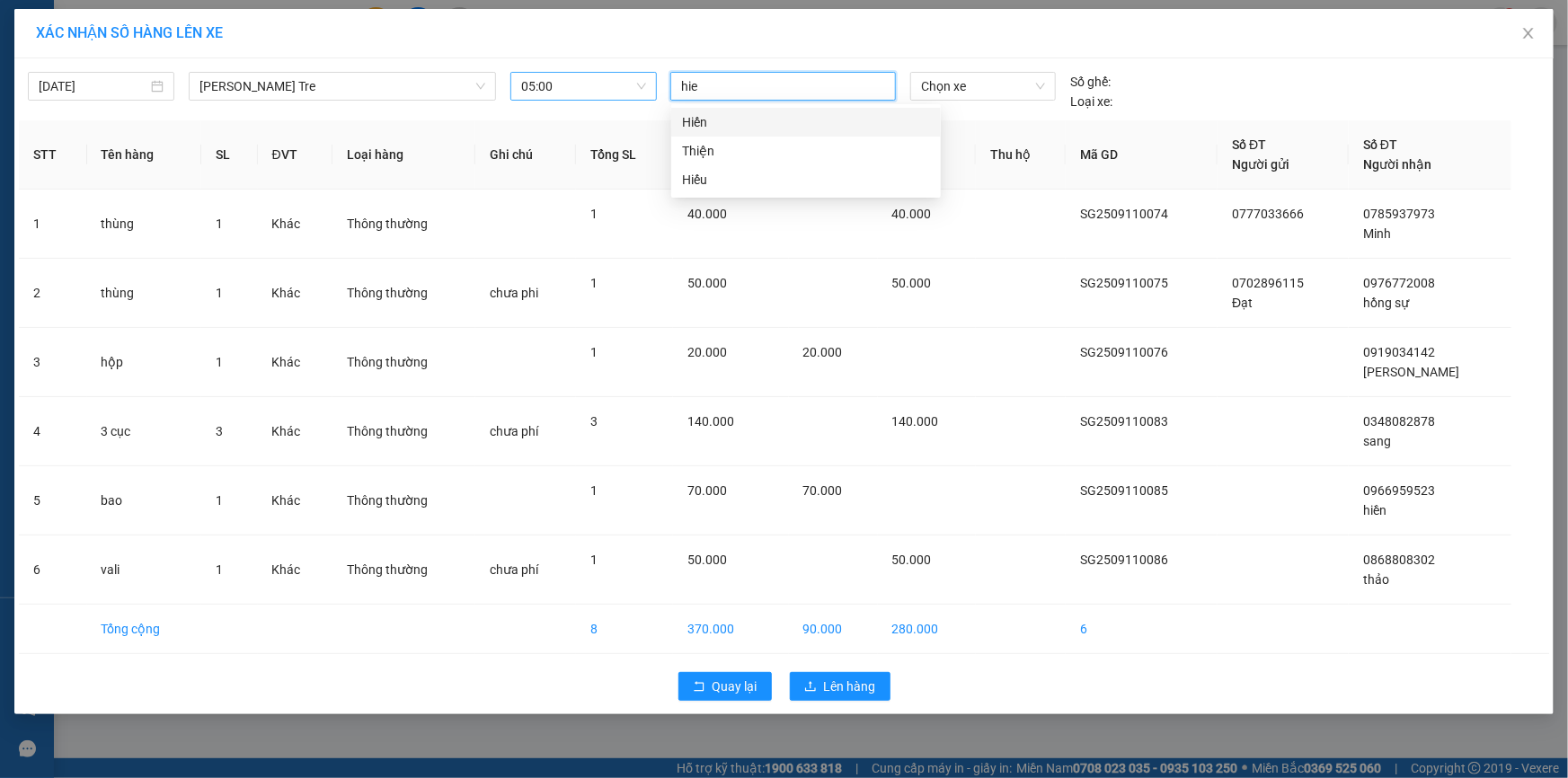
type input "hieu"
click at [708, 125] on div "Hiếu" at bounding box center [806, 122] width 248 height 20
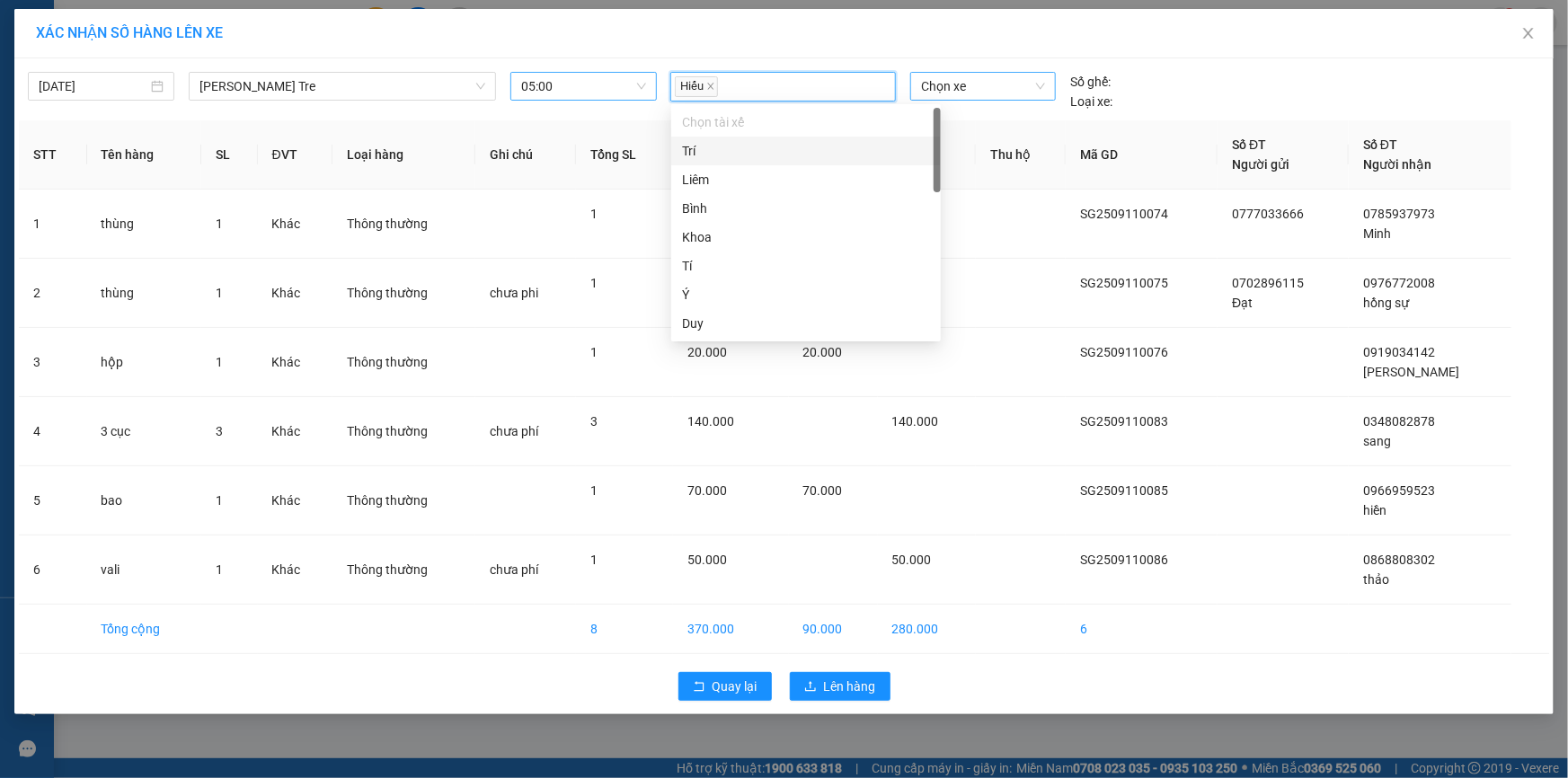
click at [963, 85] on span "Chọn xe" at bounding box center [983, 86] width 124 height 27
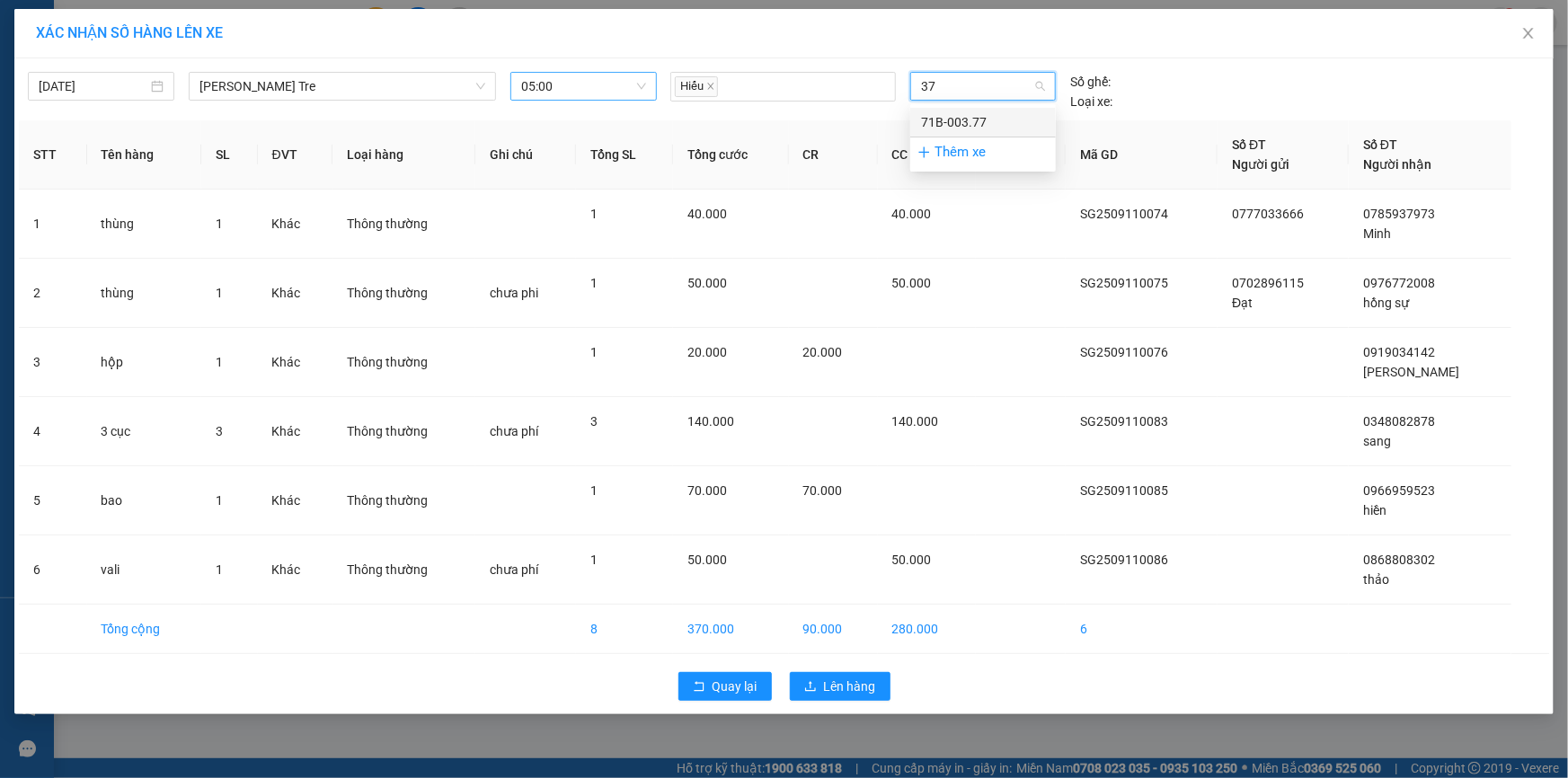
type input "377"
click at [978, 122] on div "71B-003.77" at bounding box center [983, 122] width 124 height 20
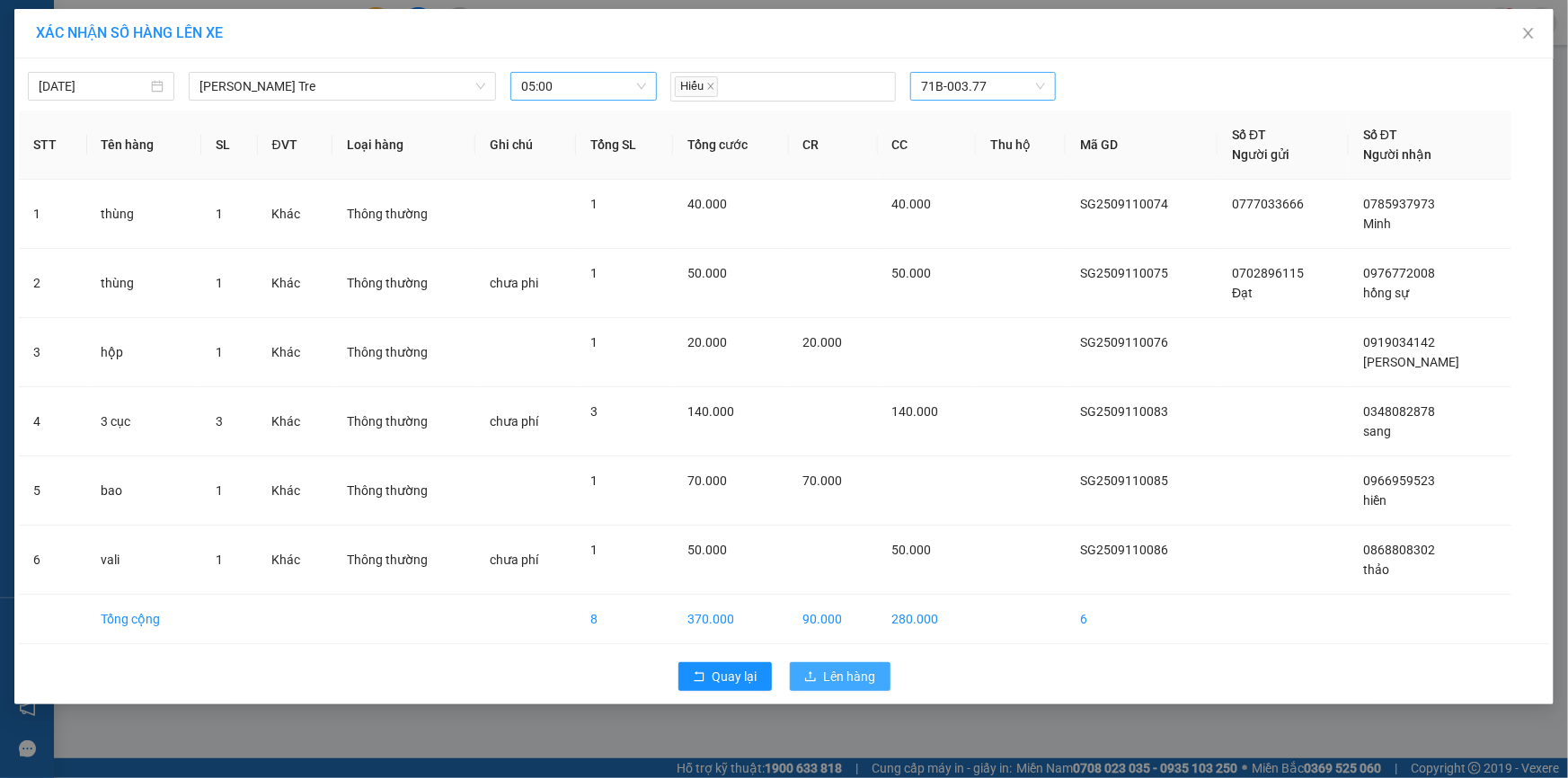
click at [835, 667] on span "Lên hàng" at bounding box center [850, 677] width 52 height 20
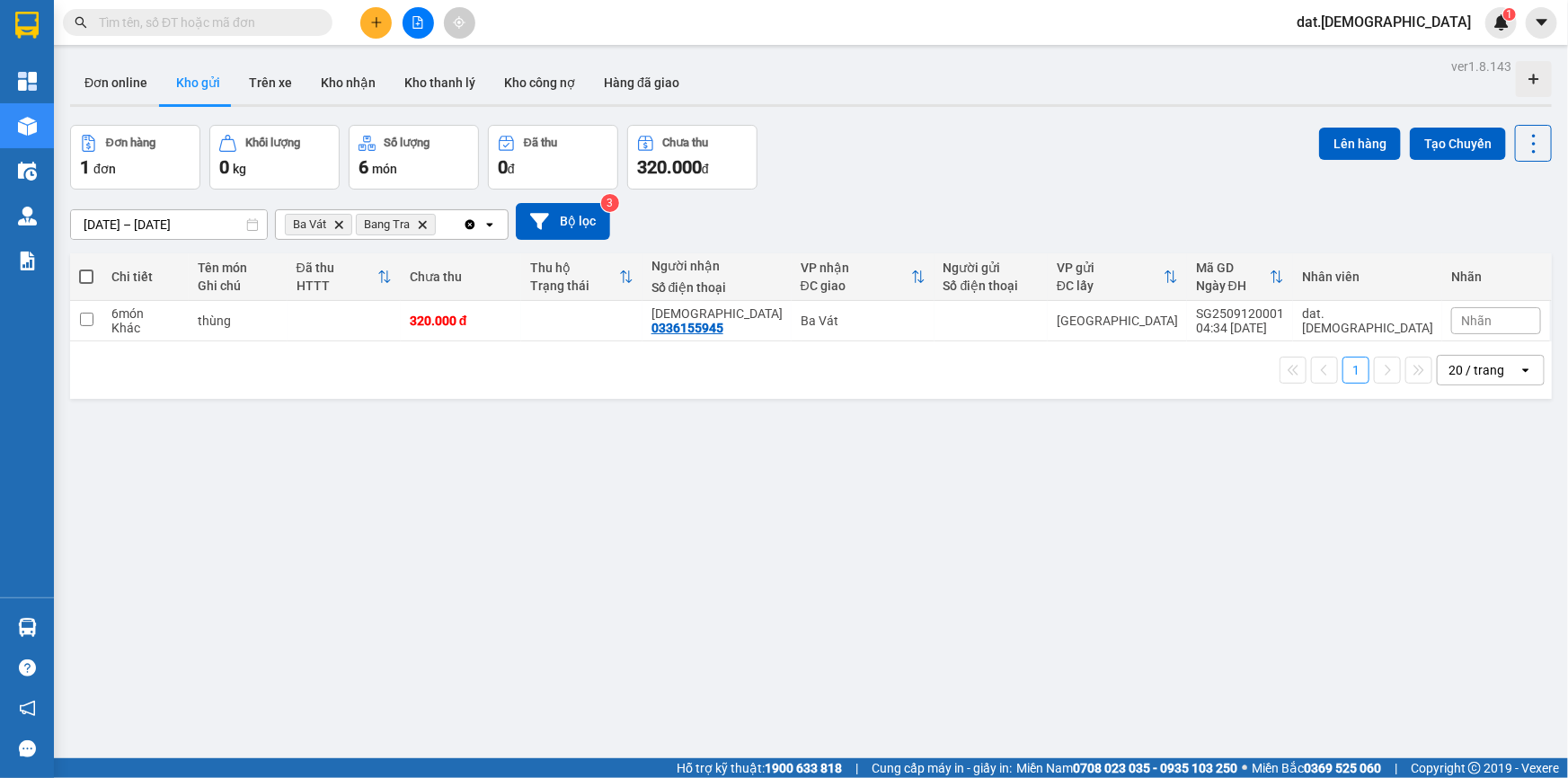
click at [423, 224] on icon "Bang Tra, close by backspace" at bounding box center [423, 224] width 8 height 8
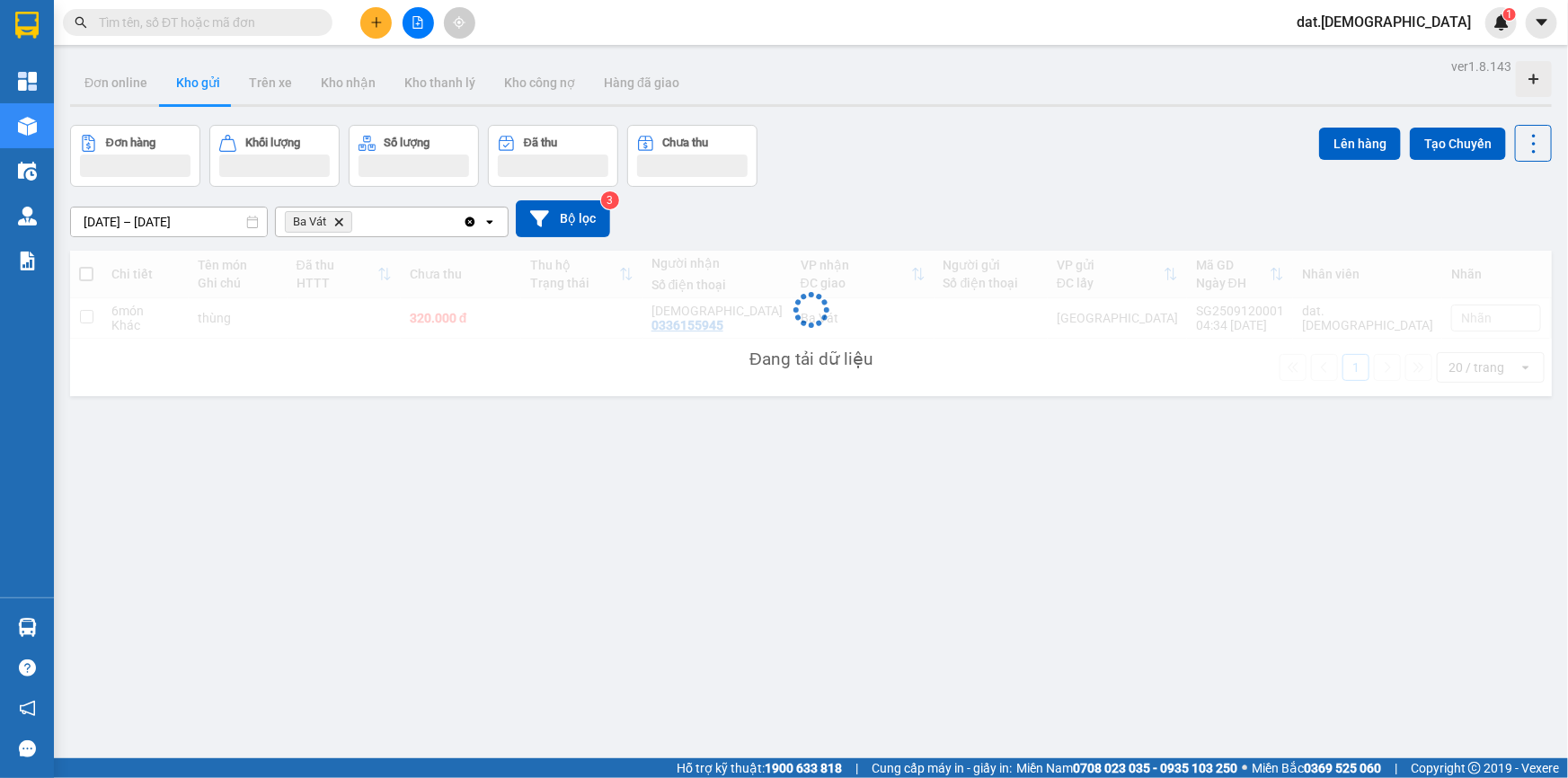
click at [341, 225] on icon "Delete" at bounding box center [338, 221] width 11 height 11
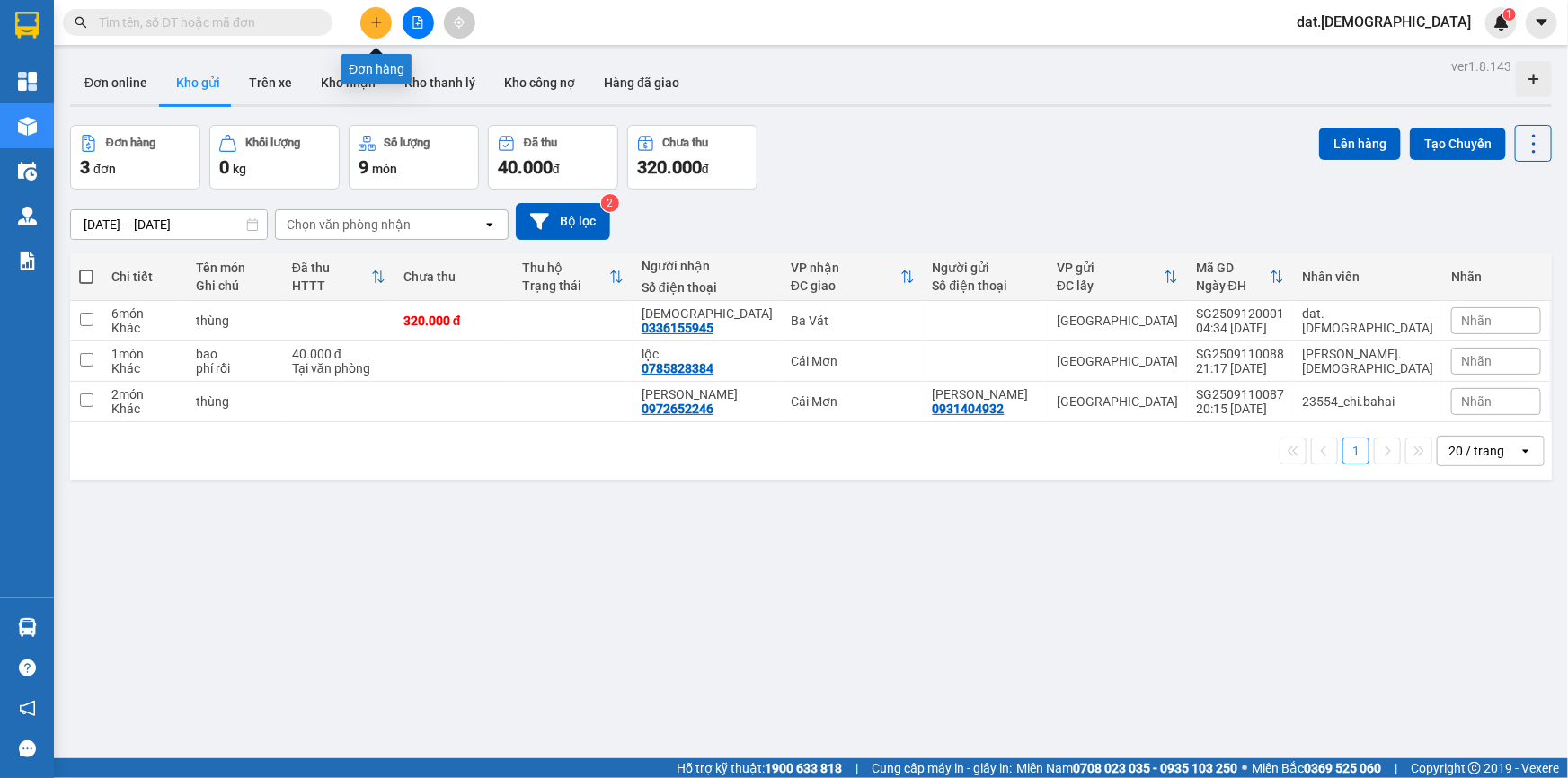
click at [370, 21] on icon "plus" at bounding box center [376, 22] width 12 height 12
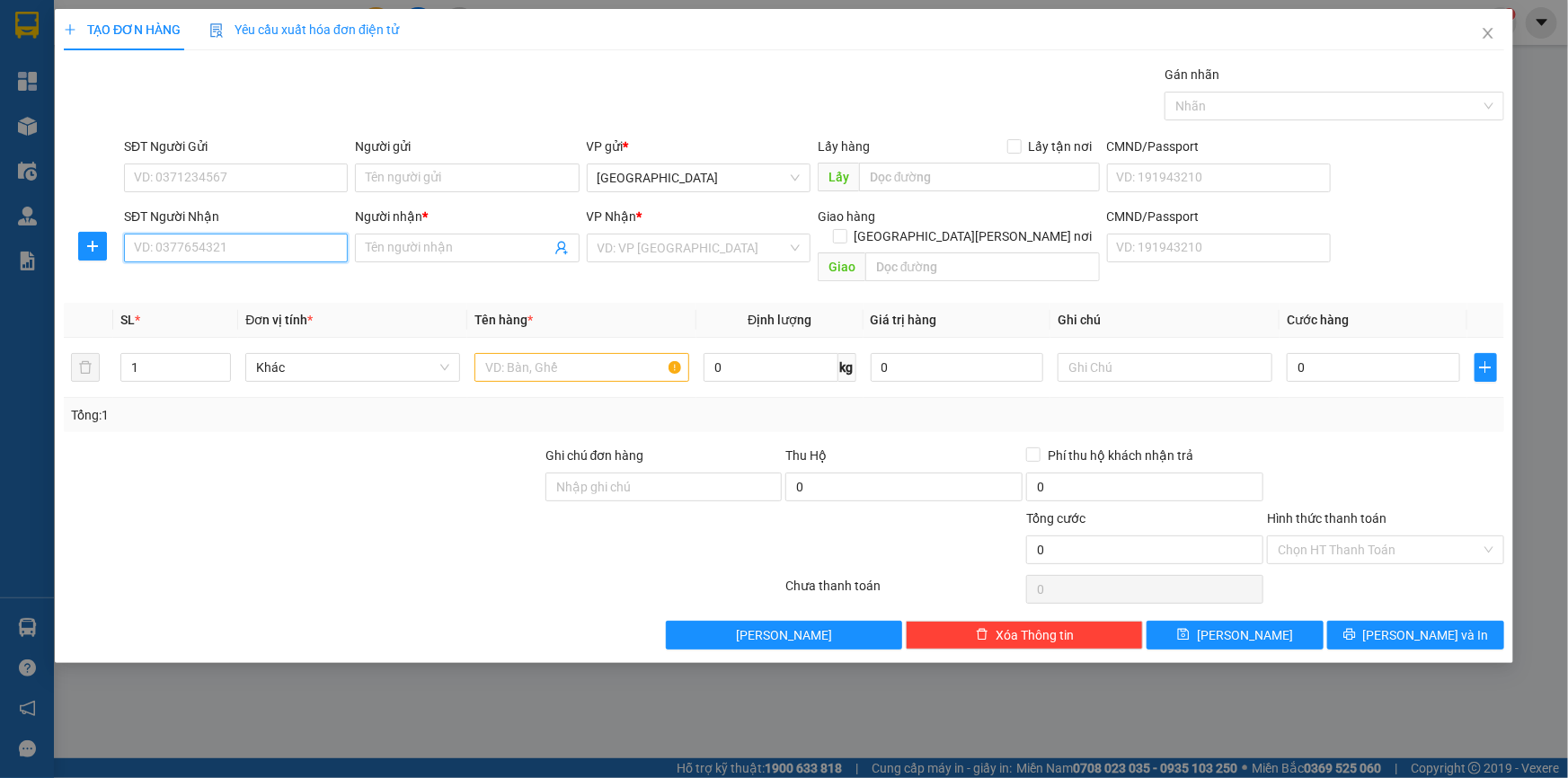
click at [217, 249] on input "SĐT Người Nhận" at bounding box center [236, 248] width 224 height 29
type input "0383434309"
click at [256, 282] on div "0383434309 - [PERSON_NAME][GEOGRAPHIC_DATA]" at bounding box center [284, 283] width 298 height 20
type input "[PERSON_NAME] Lá"
type input "0383434309"
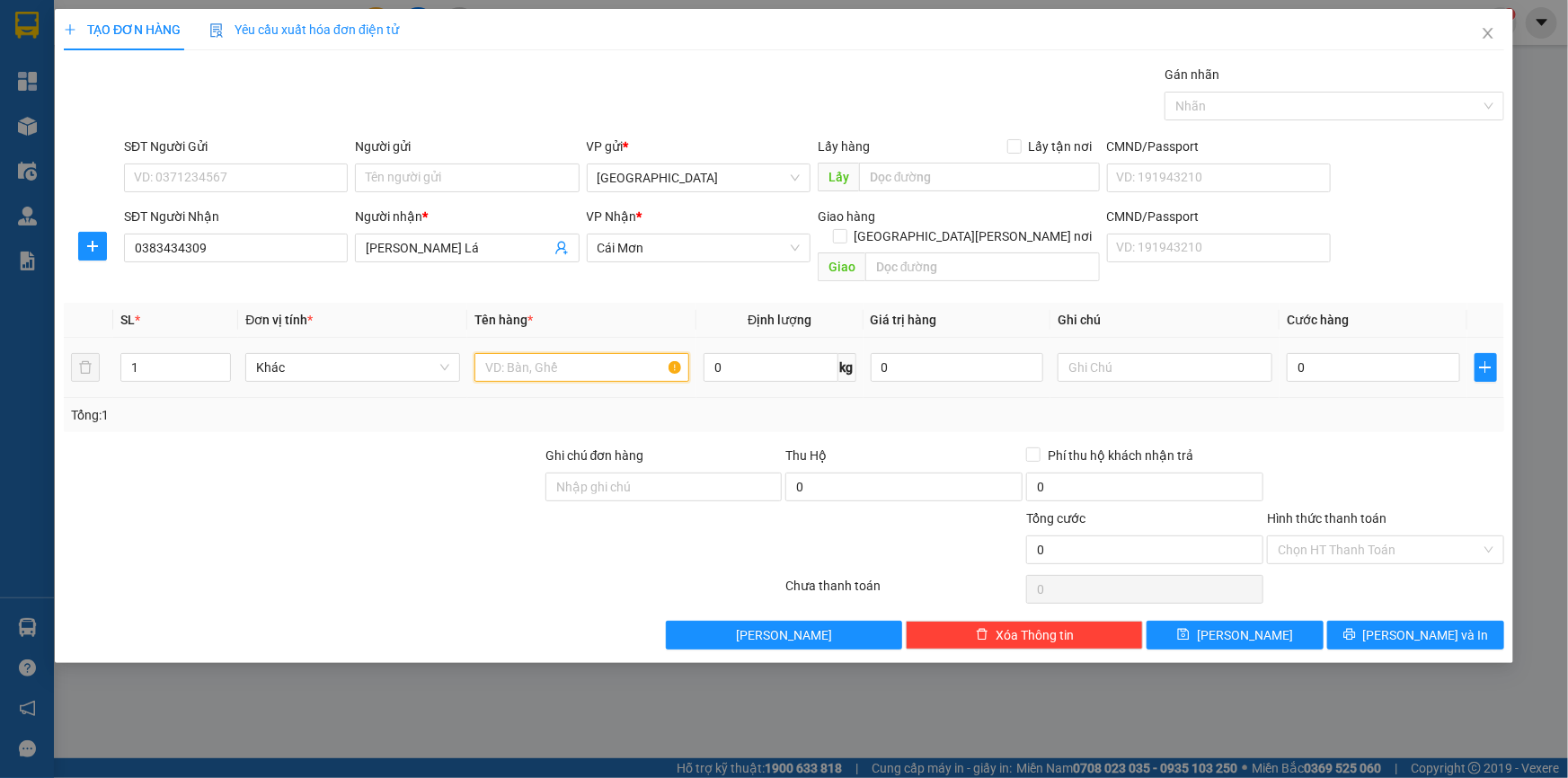
click at [525, 353] on input "text" at bounding box center [582, 367] width 214 height 29
type input "thùng"
click at [1107, 355] on input "text" at bounding box center [1165, 367] width 214 height 29
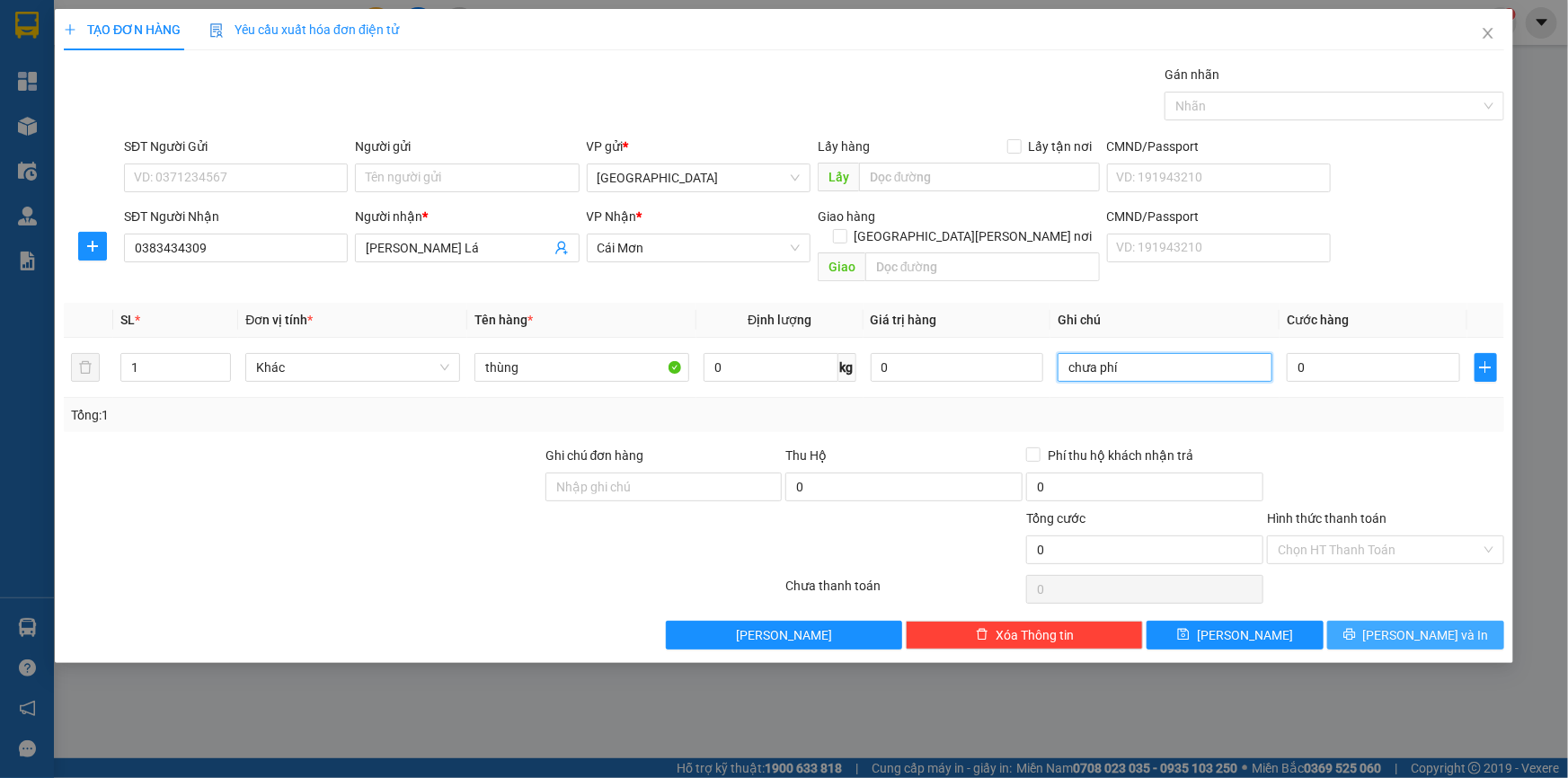
type input "chưa phí"
click at [1428, 626] on span "[PERSON_NAME] và In" at bounding box center [1426, 635] width 126 height 20
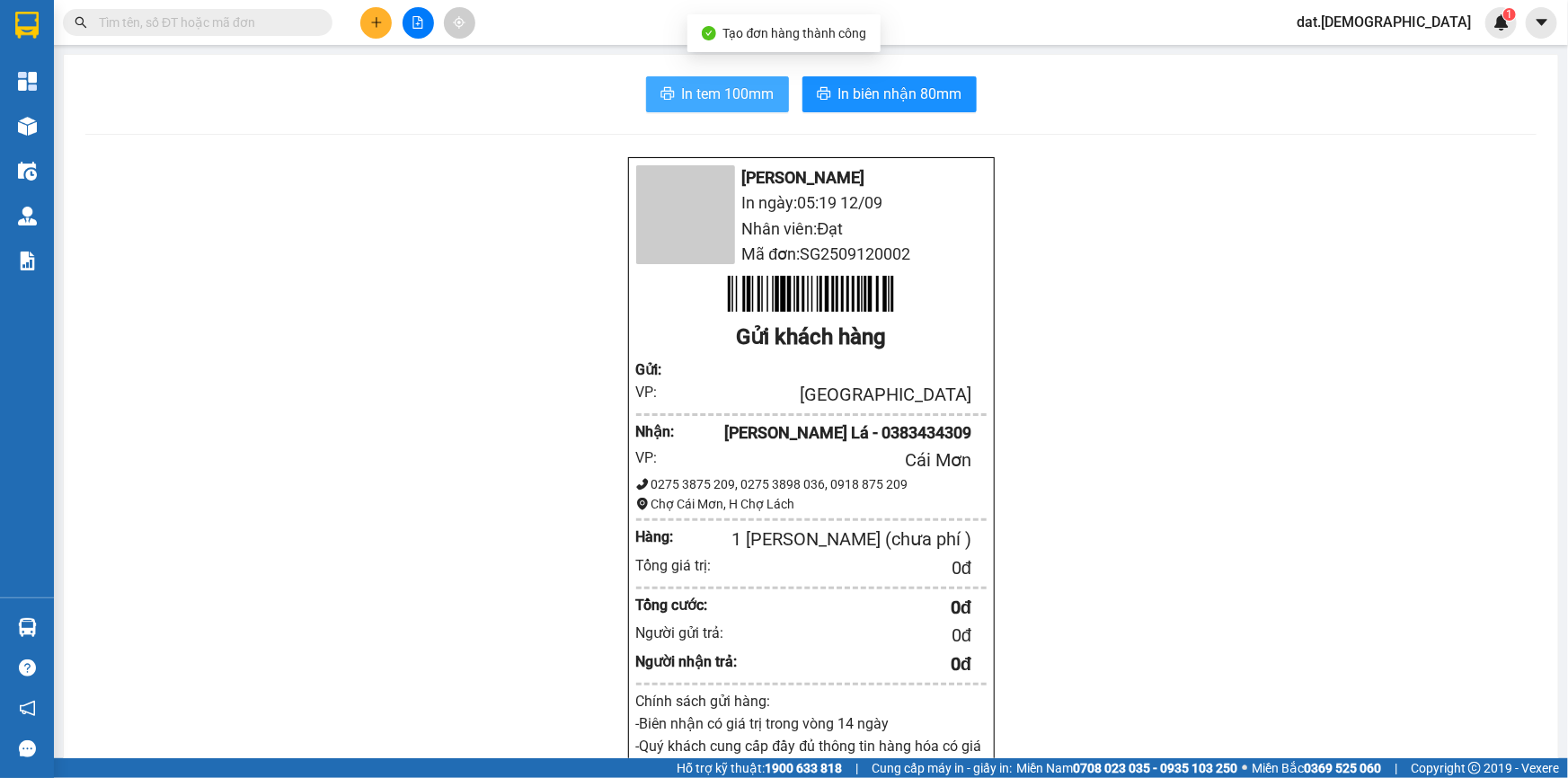
click at [763, 92] on span "In tem 100mm" at bounding box center [728, 93] width 93 height 22
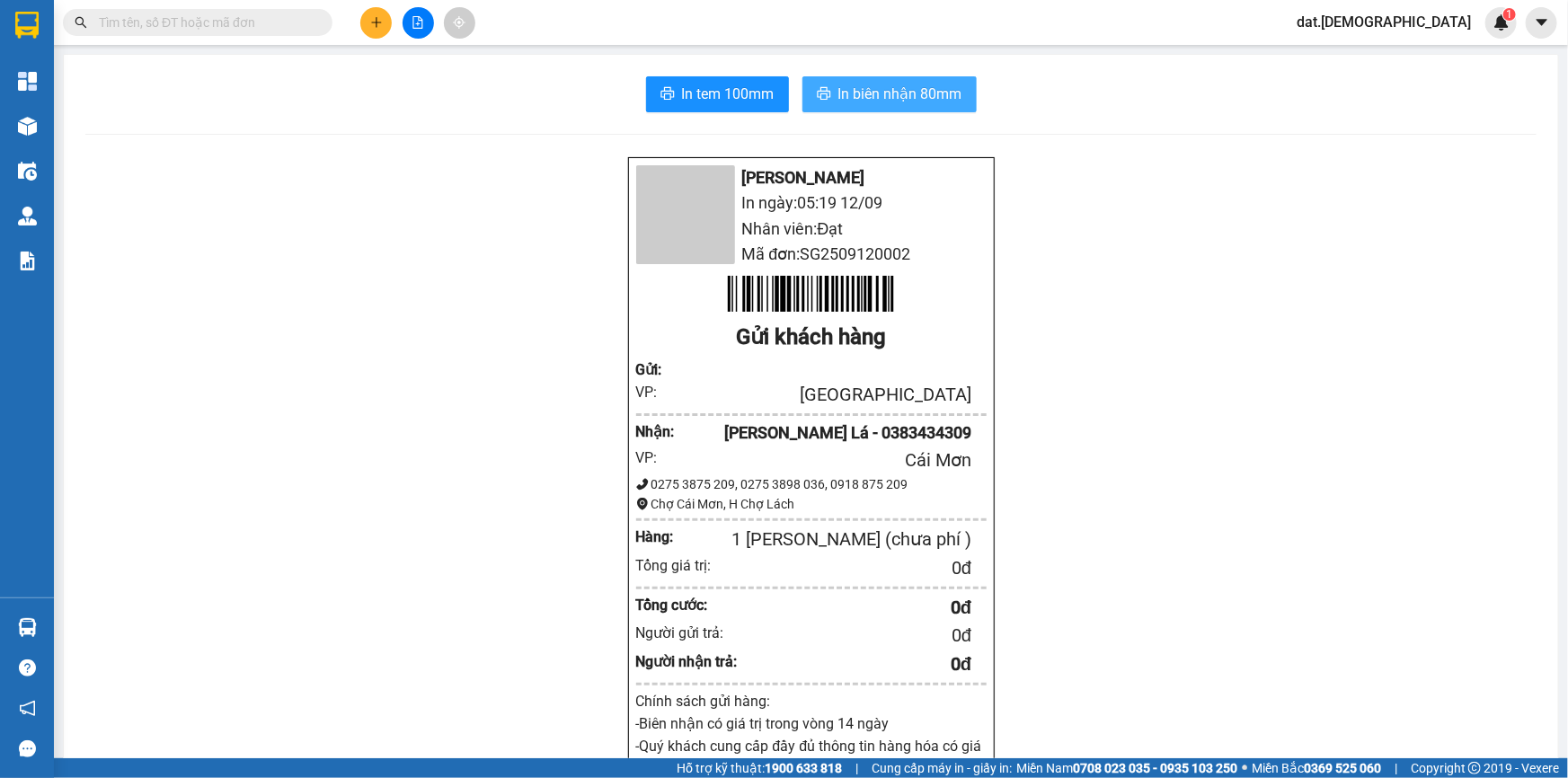
click at [864, 92] on span "In biên nhận 80mm" at bounding box center [900, 93] width 124 height 22
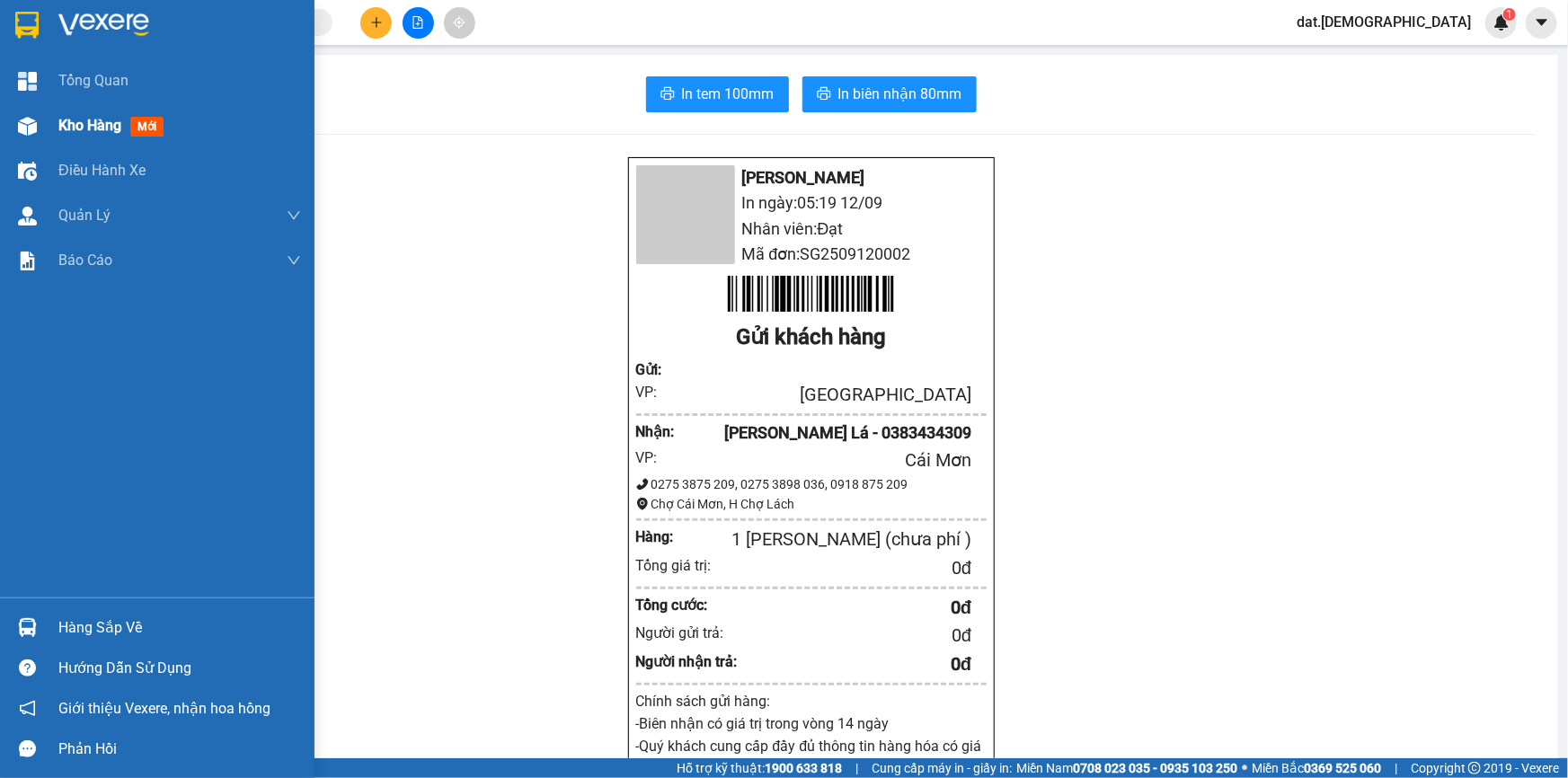
click at [135, 128] on span "mới" at bounding box center [146, 126] width 33 height 20
